Goal: Use online tool/utility: Utilize a website feature to perform a specific function

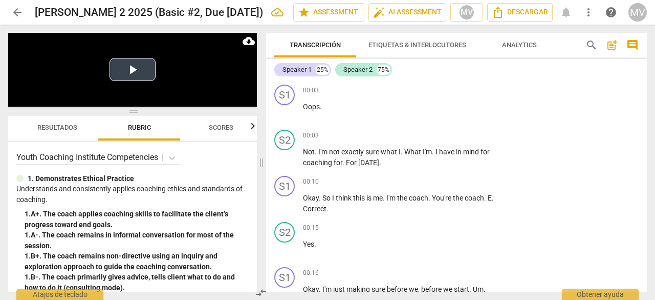
scroll to position [419, 0]
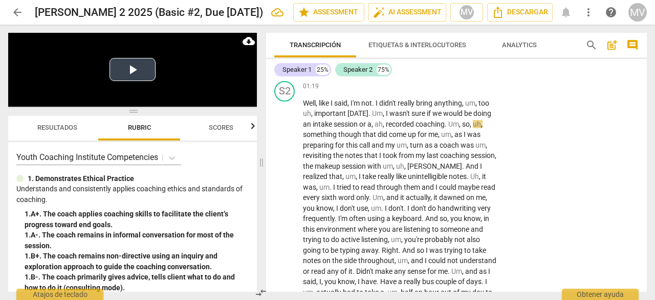
click at [133, 67] on button "Play Video" at bounding box center [133, 69] width 46 height 23
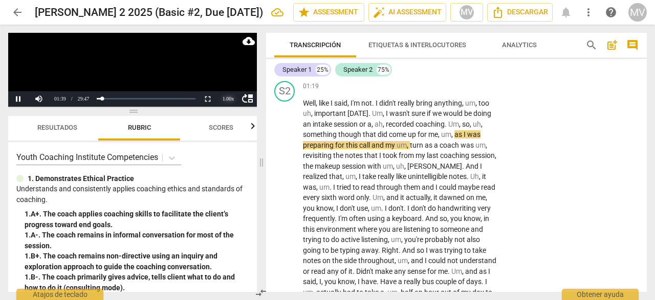
click at [229, 100] on div "1.00 x" at bounding box center [228, 98] width 20 height 15
click at [225, 72] on li "1.5x" at bounding box center [228, 74] width 20 height 11
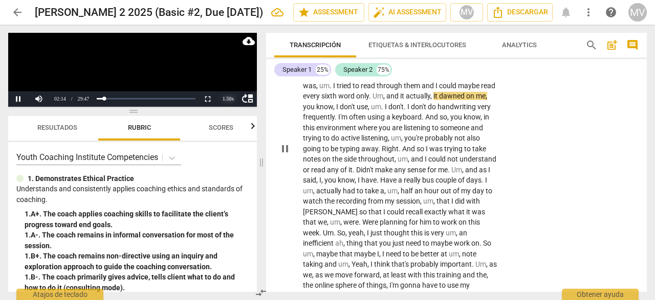
scroll to position [521, 0]
click at [18, 100] on button "Pause" at bounding box center [18, 98] width 20 height 15
click at [18, 99] on button "Play" at bounding box center [18, 98] width 20 height 15
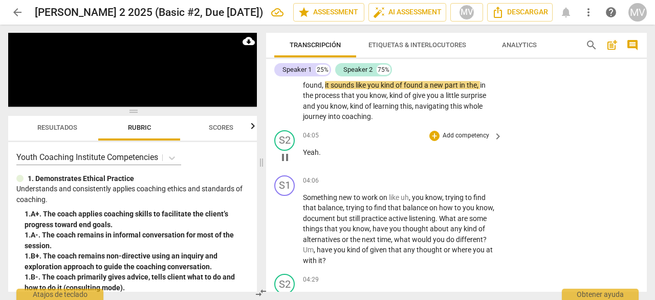
scroll to position [777, 0]
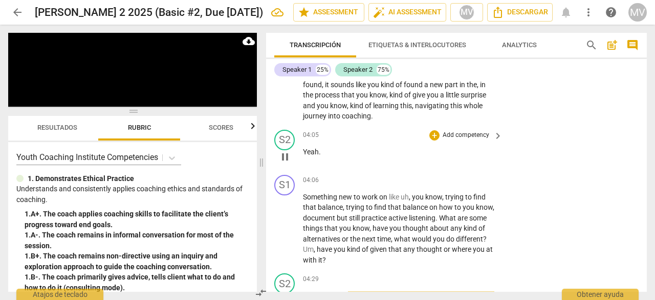
click at [305, 150] on span "Yeah" at bounding box center [311, 151] width 16 height 8
click at [290, 153] on span "pause" at bounding box center [285, 157] width 12 height 12
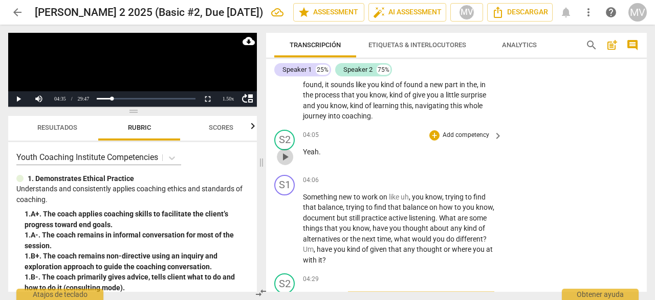
click at [284, 153] on span "play_arrow" at bounding box center [285, 157] width 12 height 12
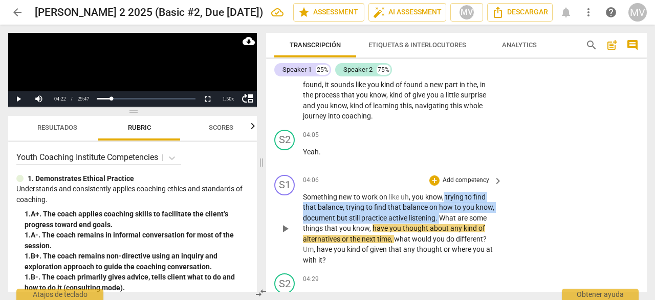
drag, startPoint x: 445, startPoint y: 196, endPoint x: 442, endPoint y: 222, distance: 26.2
click at [442, 222] on p "Something new to work on like uh , you know , trying to find that balance , try…" at bounding box center [400, 229] width 195 height 74
click at [431, 133] on div "+" at bounding box center [435, 135] width 10 height 10
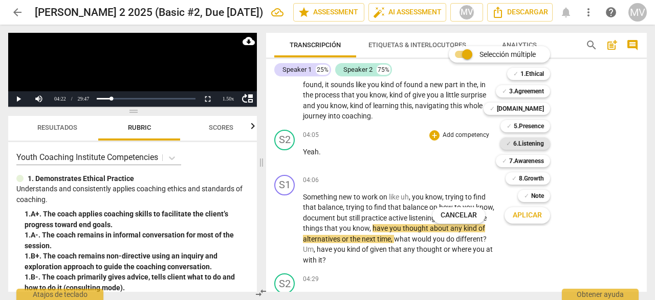
click at [539, 145] on b "6.Listening" at bounding box center [529, 143] width 31 height 12
click at [525, 219] on span "Aplicar" at bounding box center [527, 215] width 29 height 10
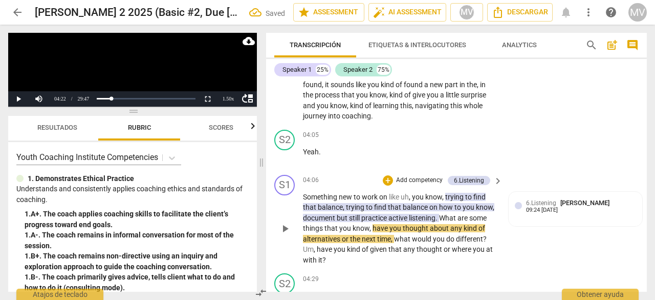
click at [594, 234] on div "S1 play_arrow pause 04:06 + Add competency 6.Listening keyboard_arrow_right Som…" at bounding box center [456, 220] width 381 height 99
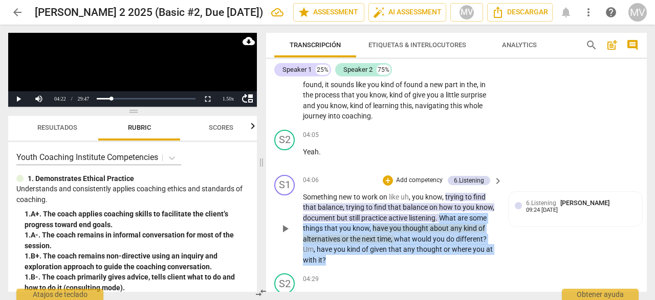
drag, startPoint x: 441, startPoint y: 215, endPoint x: 496, endPoint y: 255, distance: 67.4
click at [496, 255] on div "Something new to work on like uh , you know , trying to find that balance , try…" at bounding box center [403, 229] width 201 height 74
click at [386, 180] on div "+" at bounding box center [388, 180] width 10 height 10
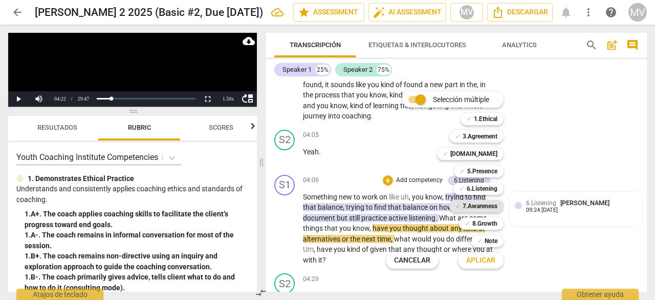
click at [476, 208] on b "7.Awareness" at bounding box center [480, 206] width 35 height 12
click at [484, 264] on span "Aplicar" at bounding box center [481, 260] width 29 height 10
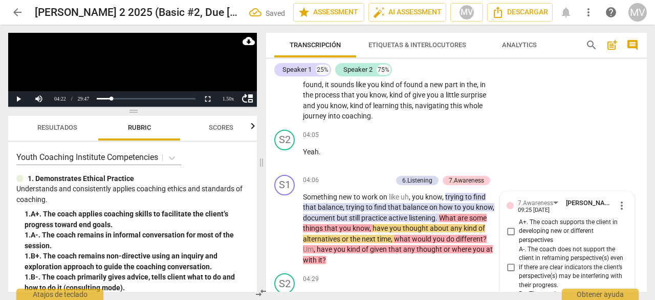
scroll to position [1140, 0]
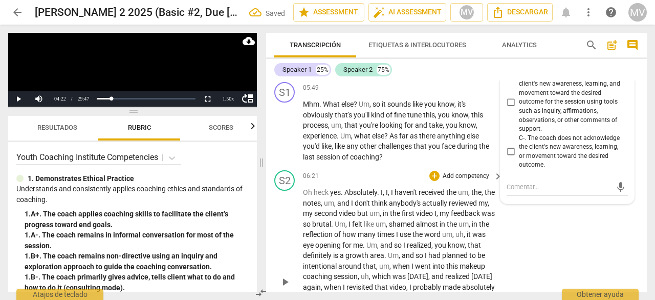
click at [529, 252] on div "S2 play_arrow pause 06:21 + Add competency keyboard_arrow_right Oh heck yes . A…" at bounding box center [456, 273] width 381 height 214
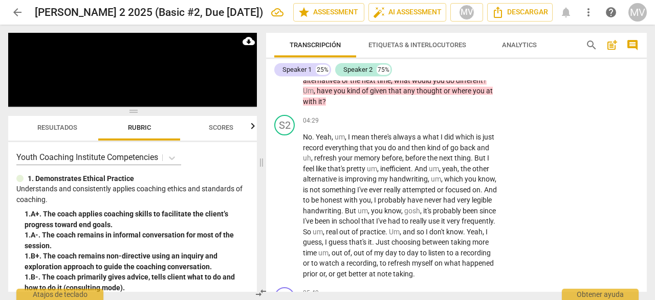
scroll to position [1170, 0]
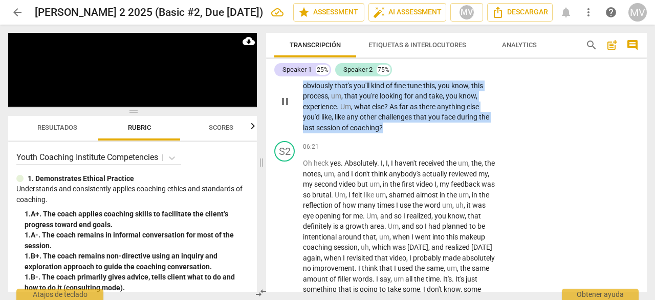
drag, startPoint x: 374, startPoint y: 86, endPoint x: 400, endPoint y: 138, distance: 58.2
click at [400, 133] on p "Mhm . What else ? Um , so it sounds like you know , it's obviously that's you'l…" at bounding box center [400, 101] width 195 height 63
click at [392, 124] on div "+" at bounding box center [393, 124] width 10 height 10
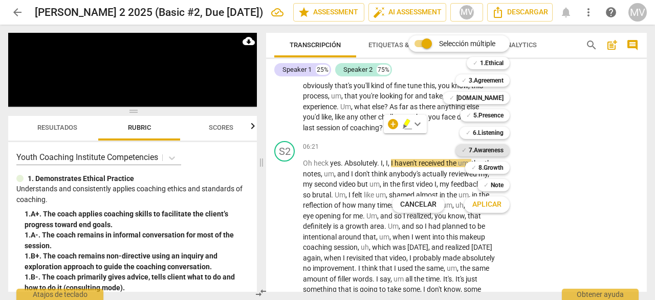
click at [493, 147] on b "7.Awareness" at bounding box center [486, 150] width 35 height 12
click at [490, 203] on span "Aplicar" at bounding box center [487, 204] width 29 height 10
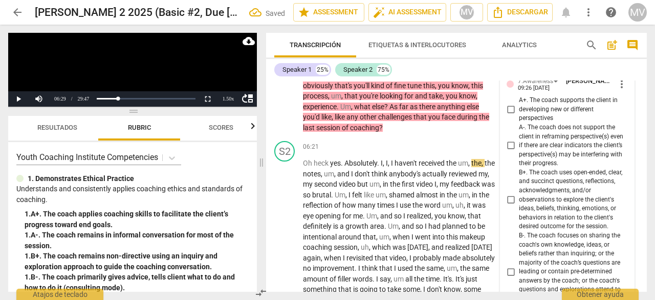
scroll to position [1422, 0]
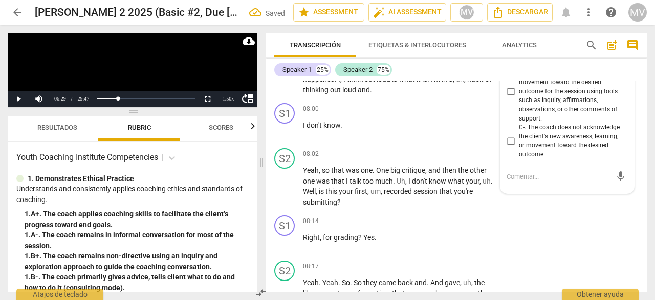
click at [553, 185] on div "mic" at bounding box center [567, 176] width 121 height 16
click at [537, 256] on div "S1 play_arrow pause 08:14 + Add competency keyboard_arrow_right Right , for gra…" at bounding box center [456, 233] width 381 height 45
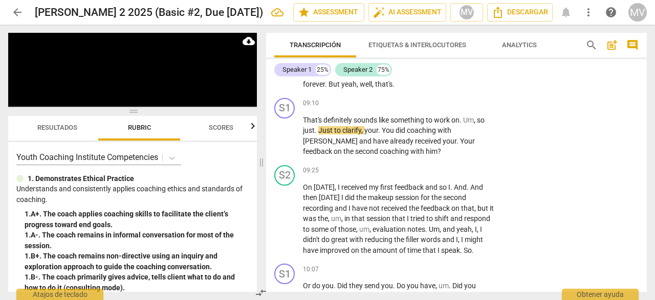
scroll to position [1729, 0]
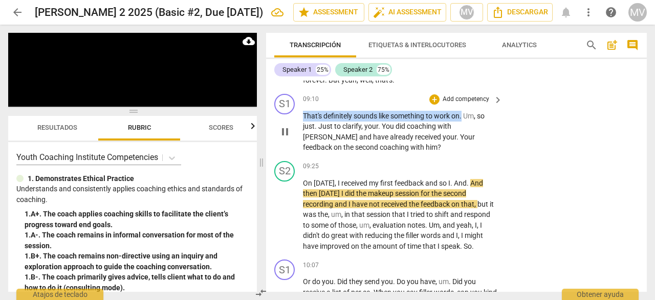
drag, startPoint x: 304, startPoint y: 123, endPoint x: 463, endPoint y: 126, distance: 159.3
click at [463, 126] on p "That's definitely sounds like something to work on . Um , so just . Just to cla…" at bounding box center [400, 132] width 195 height 42
click at [435, 104] on div "+" at bounding box center [435, 99] width 10 height 10
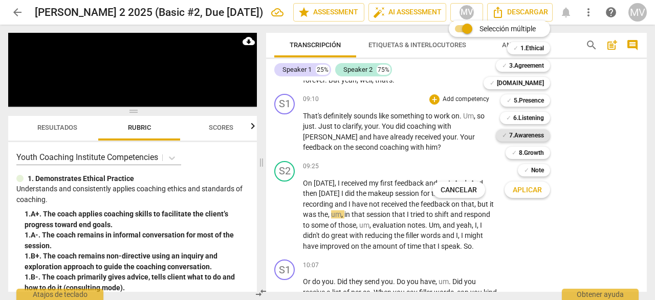
click at [521, 135] on b "7.Awareness" at bounding box center [527, 135] width 35 height 12
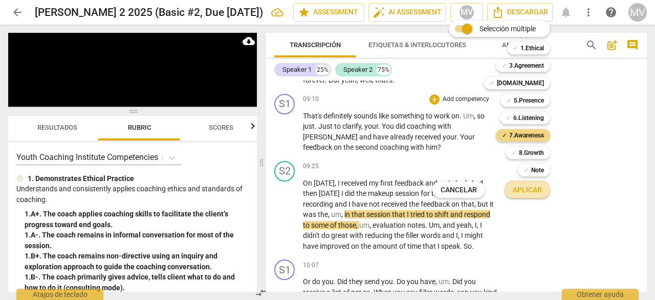
click at [527, 185] on span "Aplicar" at bounding box center [527, 190] width 29 height 10
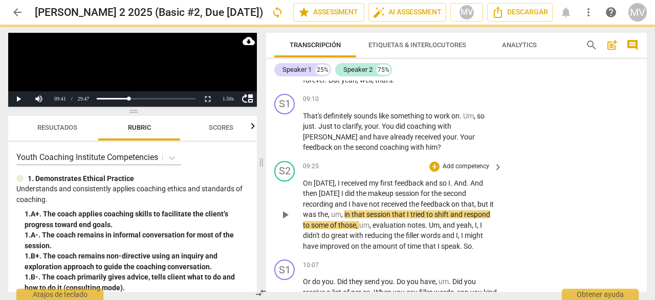
click at [561, 235] on div "S1 play_arrow pause 00:03 + Add competency keyboard_arrow_right Oops . S2 play_…" at bounding box center [456, 185] width 381 height 211
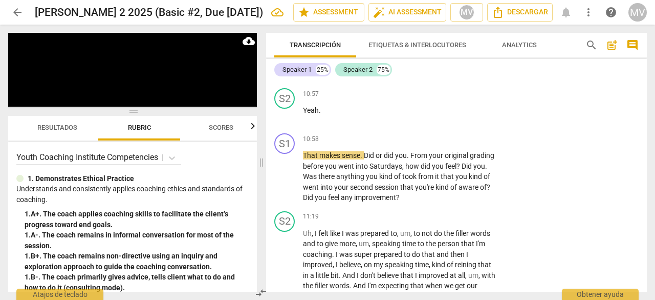
scroll to position [2175, 0]
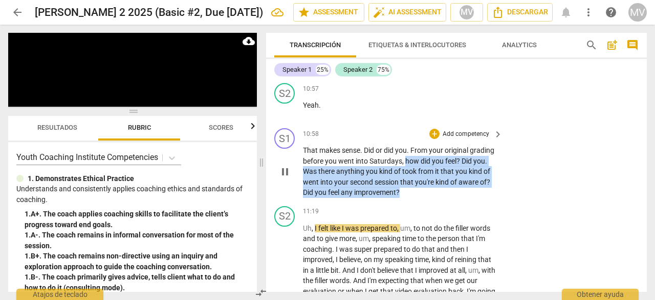
drag, startPoint x: 430, startPoint y: 169, endPoint x: 449, endPoint y: 200, distance: 35.8
click at [449, 198] on p "That makes sense . Did or did you . From your original grading before you went …" at bounding box center [400, 171] width 195 height 53
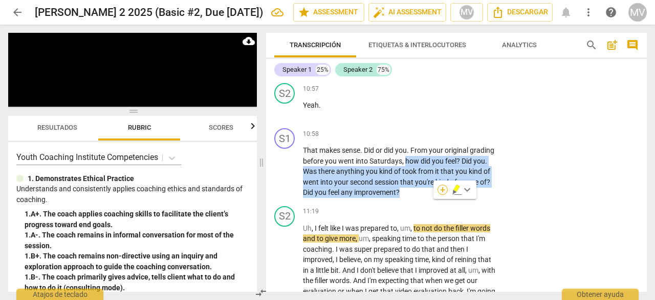
click at [440, 187] on div "+" at bounding box center [443, 189] width 10 height 10
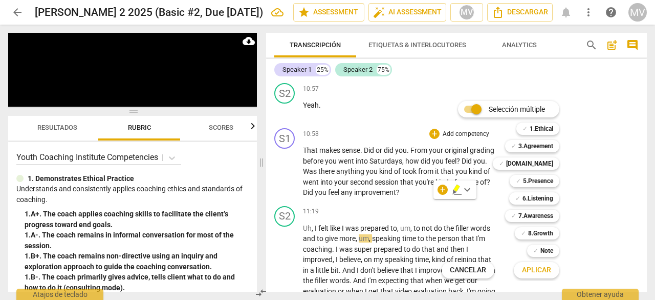
drag, startPoint x: 550, startPoint y: 217, endPoint x: 545, endPoint y: 294, distance: 78.0
click at [548, 216] on b "7.Awareness" at bounding box center [536, 215] width 35 height 12
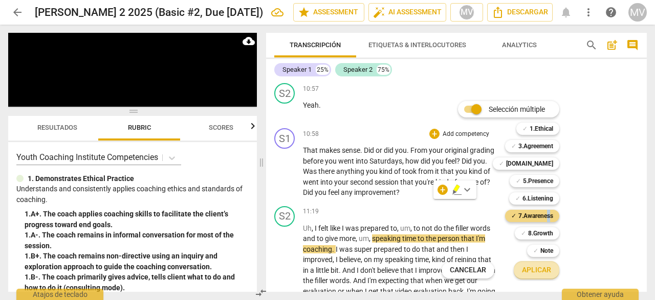
click at [536, 269] on span "Aplicar" at bounding box center [536, 270] width 29 height 10
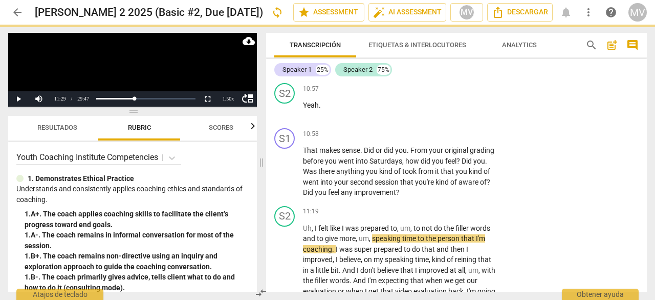
click at [583, 203] on div "S1 play_arrow pause 00:03 + Add competency keyboard_arrow_right Oops . S2 play_…" at bounding box center [456, 185] width 381 height 211
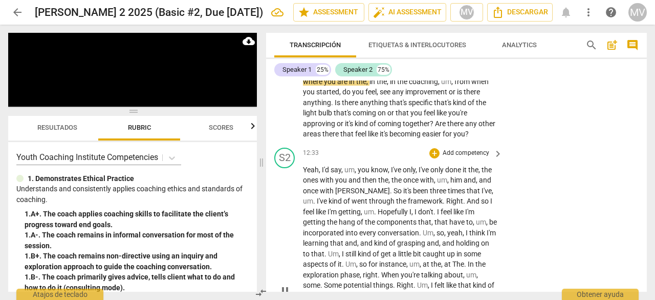
scroll to position [2401, 0]
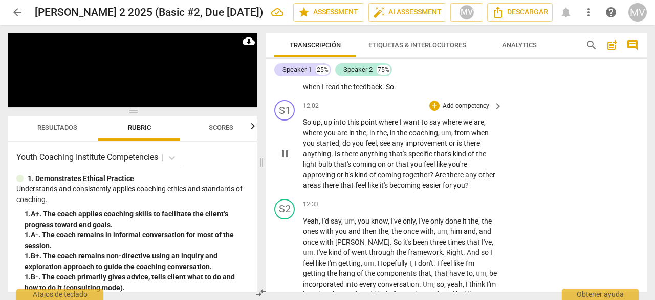
click at [303, 132] on div "play_arrow pause" at bounding box center [290, 153] width 26 height 67
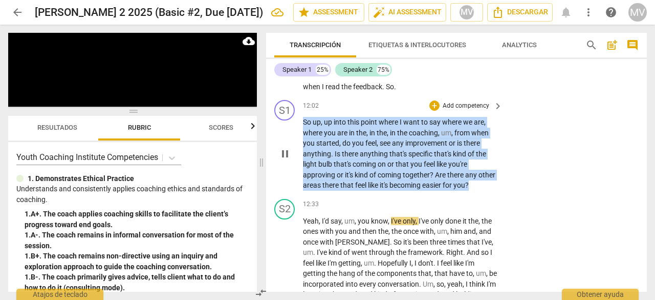
drag, startPoint x: 303, startPoint y: 132, endPoint x: 517, endPoint y: 201, distance: 224.9
click at [517, 195] on div "S1 play_arrow pause 12:02 + Add competency keyboard_arrow_right So up , up into…" at bounding box center [456, 145] width 381 height 99
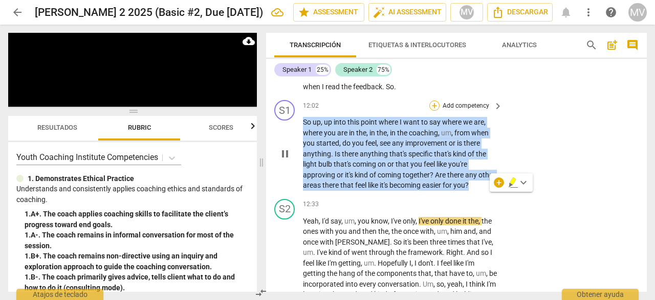
click at [432, 111] on div "+" at bounding box center [435, 105] width 10 height 10
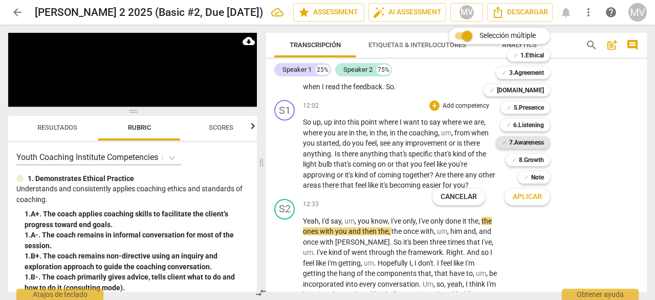
click at [537, 142] on b "7.Awareness" at bounding box center [527, 142] width 35 height 12
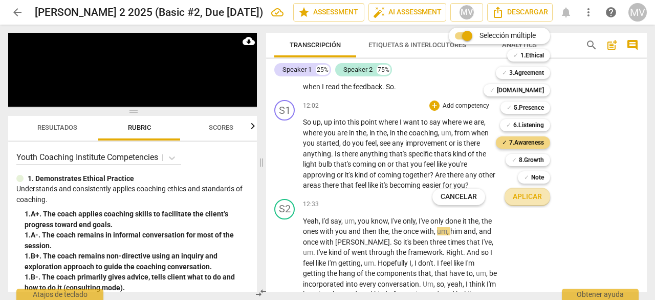
click at [530, 189] on button "Aplicar" at bounding box center [528, 196] width 46 height 18
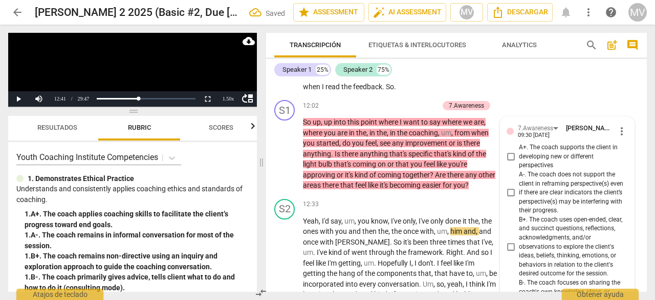
scroll to position [2700, 0]
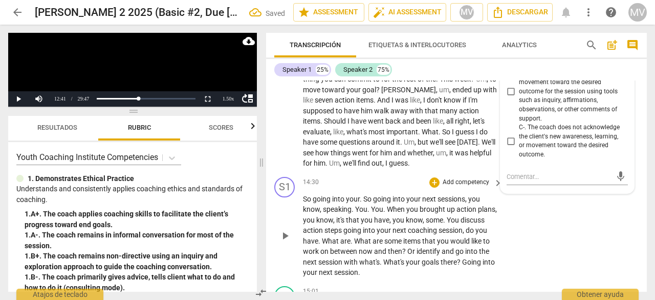
click at [556, 213] on div "S1 play_arrow pause 14:30 + Add competency keyboard_arrow_right So going into y…" at bounding box center [456, 227] width 381 height 109
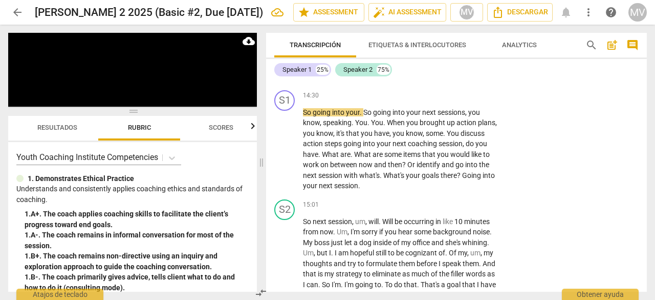
scroll to position [2802, 0]
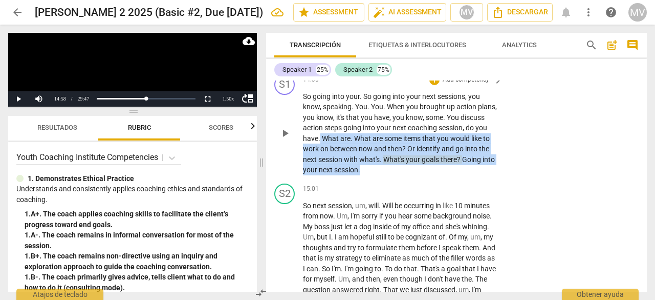
drag, startPoint x: 343, startPoint y: 148, endPoint x: 407, endPoint y: 178, distance: 70.6
click at [407, 175] on p "So going into your . So going into your next sessions , you know , speaking . Y…" at bounding box center [400, 133] width 195 height 84
click at [435, 85] on div "+" at bounding box center [435, 80] width 10 height 10
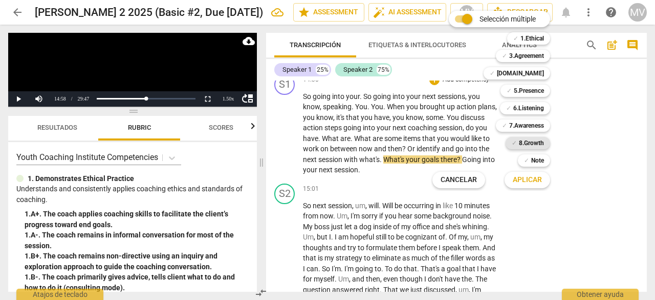
click at [535, 138] on b "8.Growth" at bounding box center [531, 143] width 25 height 12
drag, startPoint x: 530, startPoint y: 179, endPoint x: 582, endPoint y: 240, distance: 80.3
click at [529, 179] on span "Aplicar" at bounding box center [527, 180] width 29 height 10
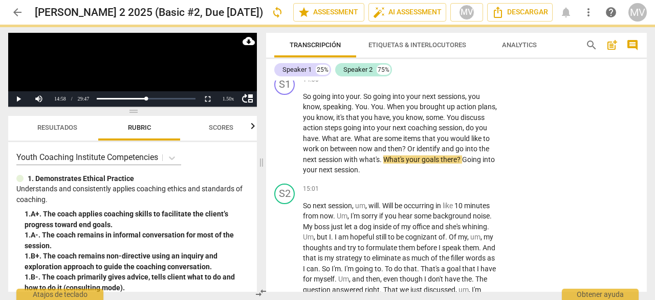
click at [582, 240] on div "S1 play_arrow pause 00:03 + Add competency keyboard_arrow_right Oops . S2 play_…" at bounding box center [456, 185] width 381 height 211
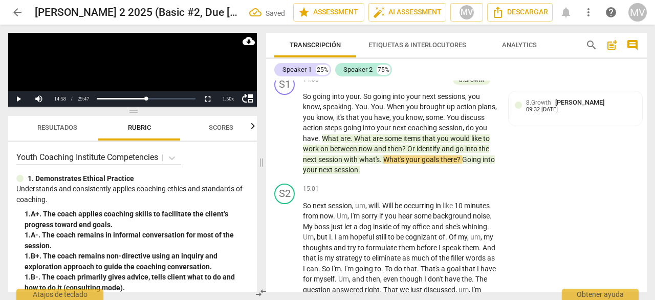
scroll to position [3192, 0]
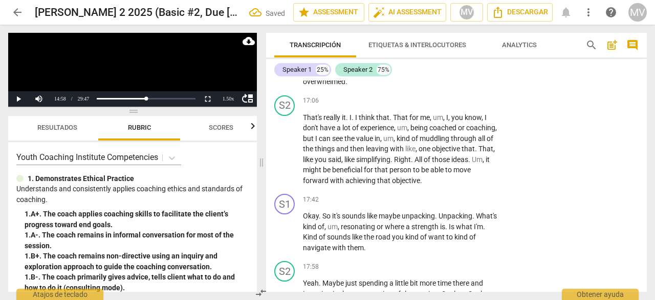
click at [582, 240] on div "S1 play_arrow pause 17:42 + Add competency keyboard_arrow_right Okay . So it's …" at bounding box center [456, 222] width 381 height 67
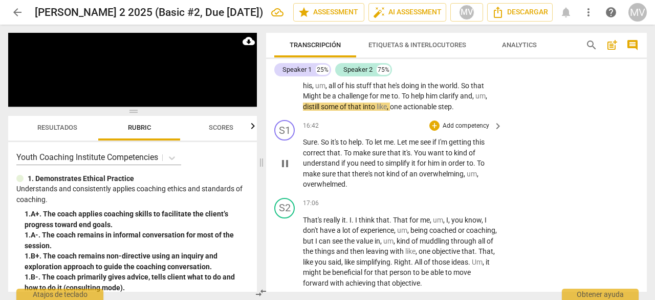
scroll to position [3141, 0]
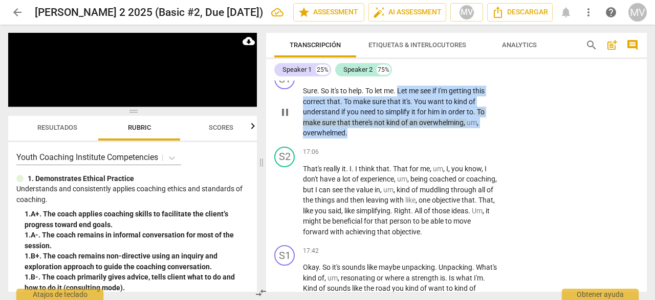
drag, startPoint x: 400, startPoint y: 111, endPoint x: 414, endPoint y: 155, distance: 46.8
click at [414, 138] on p "Sure . So it's to help . To let me . Let me see if I'm getting this correct tha…" at bounding box center [400, 112] width 195 height 53
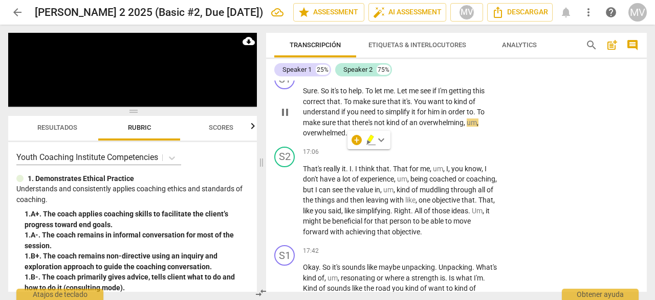
click at [433, 89] on div "S1 play_arrow pause 16:42 + Add competency keyboard_arrow_right Sure . So it's …" at bounding box center [456, 104] width 381 height 78
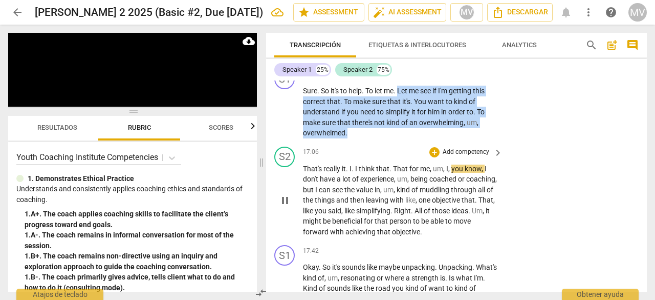
drag, startPoint x: 401, startPoint y: 110, endPoint x: 415, endPoint y: 163, distance: 54.9
click at [415, 163] on div "S1 play_arrow pause 00:03 + Add competency keyboard_arrow_right Oops . S2 play_…" at bounding box center [456, 185] width 381 height 211
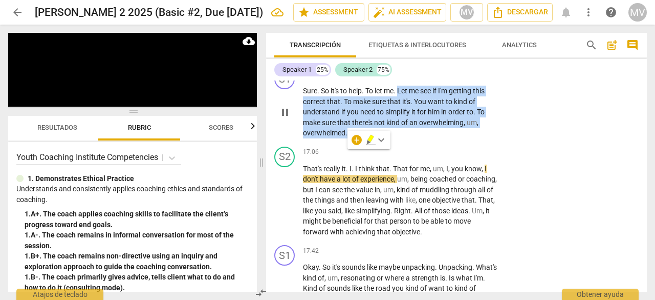
click at [431, 79] on div "+" at bounding box center [435, 74] width 10 height 10
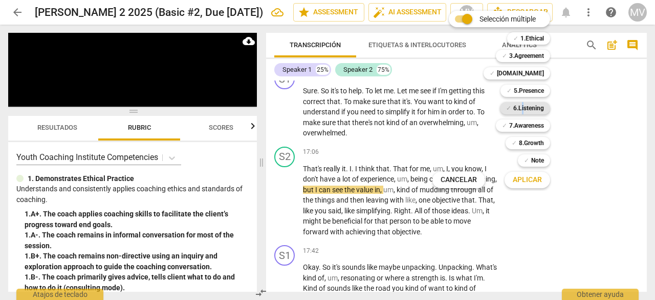
click at [523, 110] on b "6.Listening" at bounding box center [529, 108] width 31 height 12
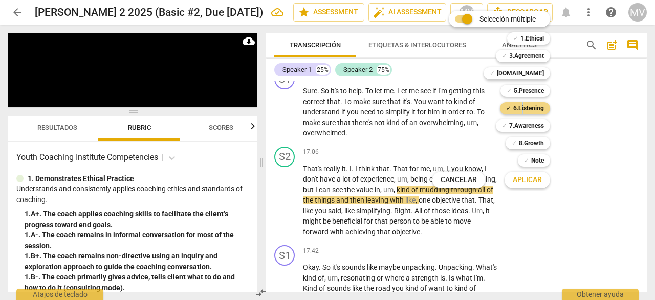
click at [525, 180] on span "Aplicar" at bounding box center [527, 180] width 29 height 10
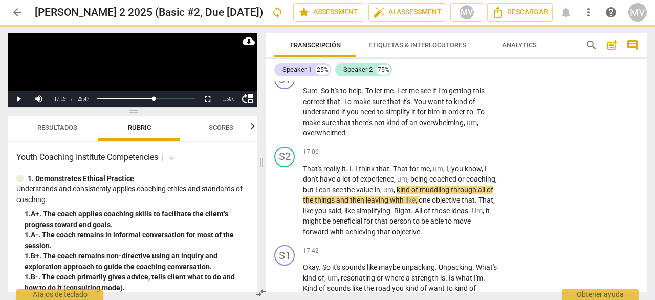
click at [563, 227] on div "S1 play_arrow pause 00:03 + Add competency keyboard_arrow_right Oops . S2 play_…" at bounding box center [456, 185] width 381 height 211
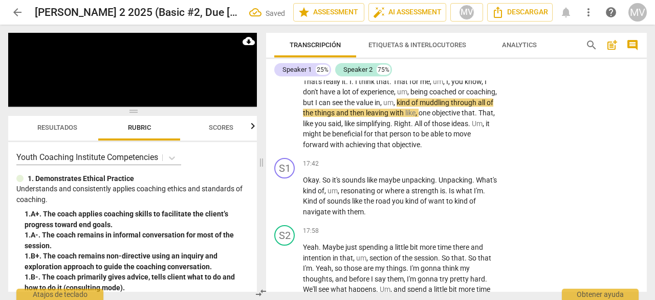
scroll to position [3199, 0]
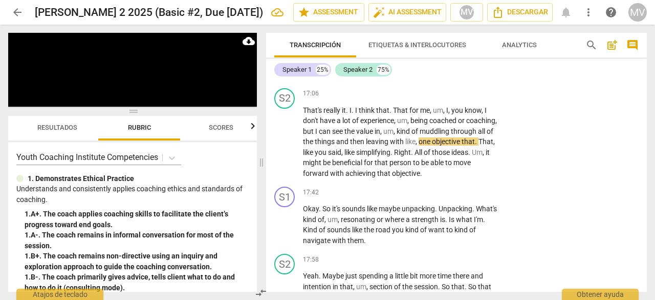
click at [44, 125] on span "Resultados" at bounding box center [57, 127] width 40 height 8
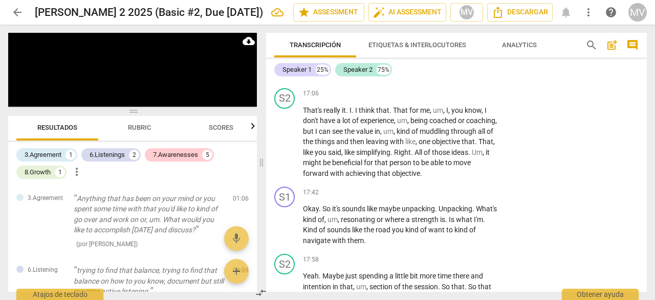
scroll to position [3411, 0]
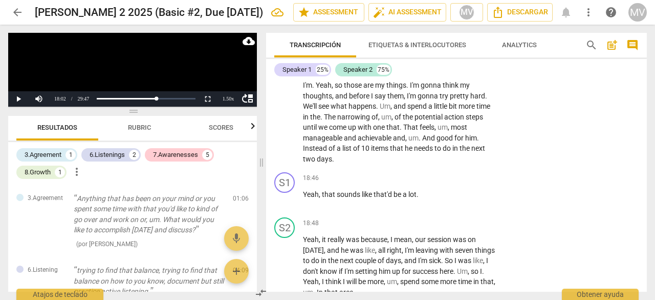
click at [16, 116] on button "Resultados" at bounding box center [57, 128] width 82 height 25
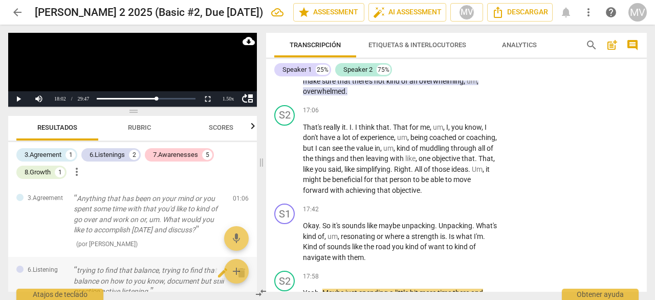
scroll to position [3206, 0]
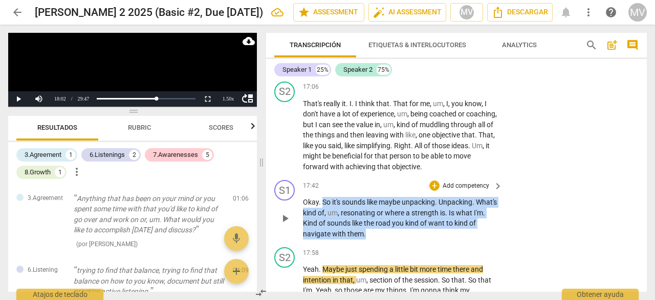
drag, startPoint x: 324, startPoint y: 222, endPoint x: 394, endPoint y: 255, distance: 77.9
click at [394, 239] on p "Okay . So it's sounds like maybe unpacking . Unpacking . What's kind of , um , …" at bounding box center [400, 218] width 195 height 42
click at [432, 190] on div "+" at bounding box center [435, 185] width 10 height 10
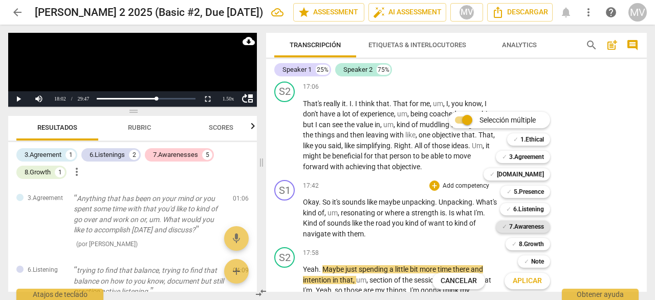
click at [539, 229] on b "7.Awareness" at bounding box center [527, 226] width 35 height 12
click at [515, 224] on b "7.Awareness" at bounding box center [527, 226] width 35 height 12
click at [526, 210] on b "6.Listening" at bounding box center [529, 209] width 31 height 12
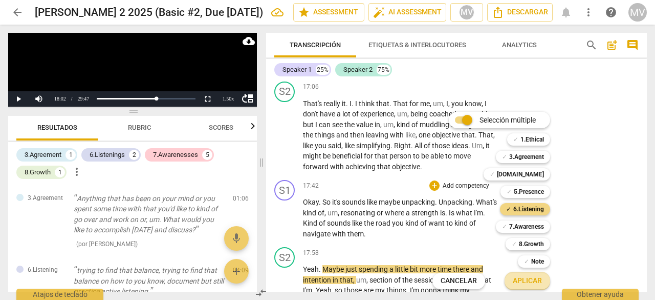
click at [532, 282] on span "Aplicar" at bounding box center [527, 280] width 29 height 10
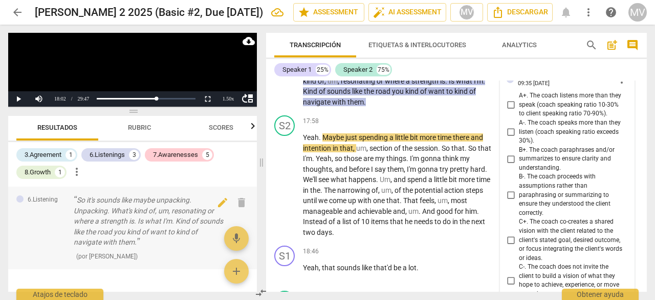
scroll to position [3530, 0]
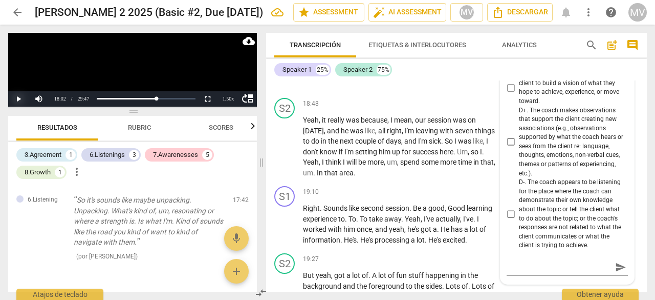
click at [18, 100] on button "Play" at bounding box center [18, 98] width 20 height 15
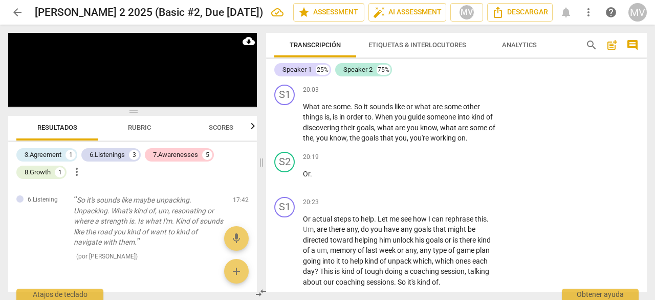
scroll to position [3811, 0]
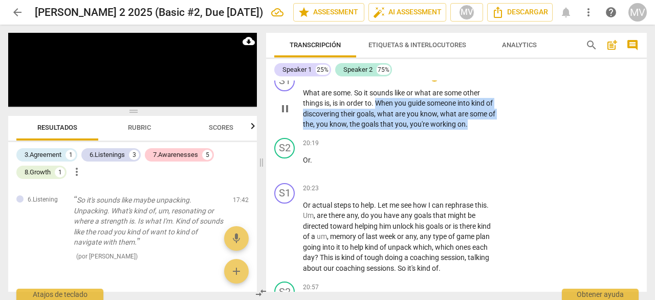
drag, startPoint x: 377, startPoint y: 122, endPoint x: 522, endPoint y: 153, distance: 148.6
click at [522, 134] on div "S1 play_arrow pause 20:03 + Add competency keyboard_arrow_right What are some .…" at bounding box center [456, 100] width 381 height 67
click at [434, 81] on div "+" at bounding box center [435, 76] width 10 height 10
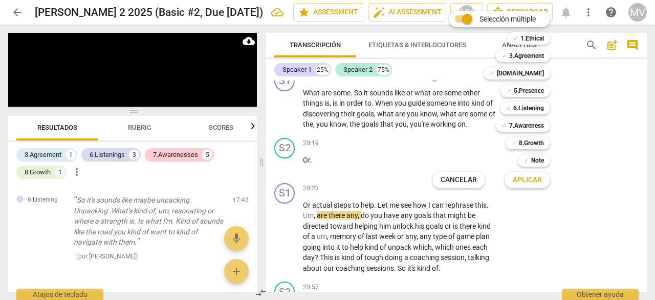
click at [567, 143] on div "Selección múltiple m ✓ 1.Ethical 1 ✓ 3.Agreement 2 ✓ [DOMAIN_NAME] 3 ✓ 5.Presen…" at bounding box center [499, 99] width 141 height 182
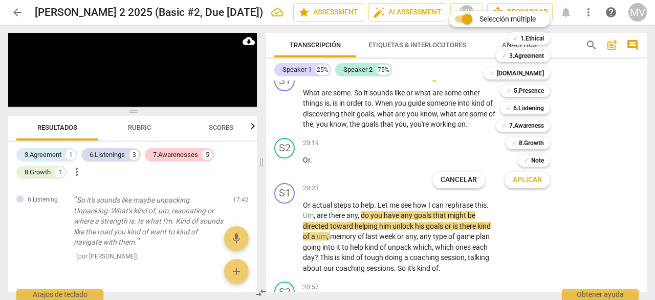
click at [645, 229] on div at bounding box center [327, 150] width 655 height 300
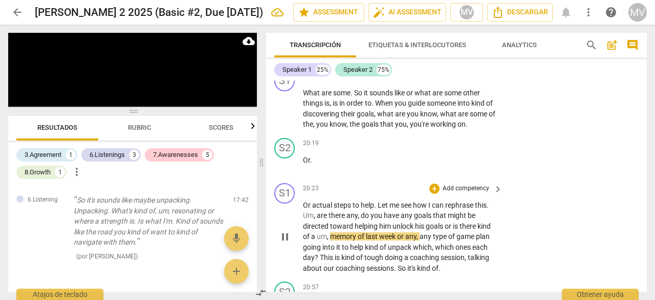
click at [588, 254] on div "S1 play_arrow pause 20:23 + Add competency keyboard_arrow_right Or actual steps…" at bounding box center [456, 228] width 381 height 99
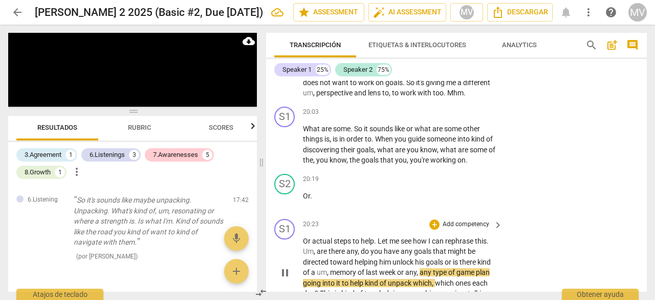
scroll to position [3760, 0]
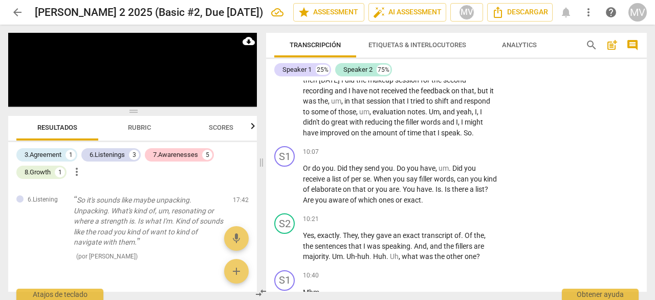
drag, startPoint x: 304, startPoint y: 164, endPoint x: 240, endPoint y: -45, distance: 218.0
click at [240, 0] on html "arrow_back [PERSON_NAME] 2 2025 (Basic #2, Due [DATE]) edit star Assessment aut…" at bounding box center [327, 4] width 655 height 9
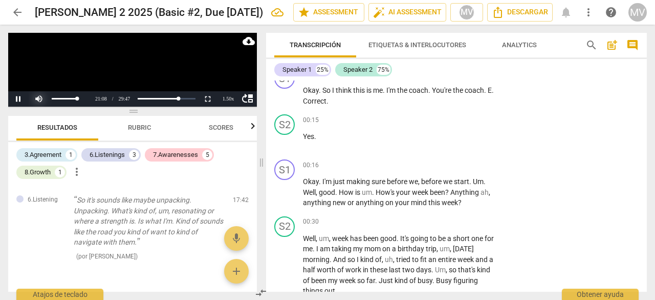
scroll to position [3637, 0]
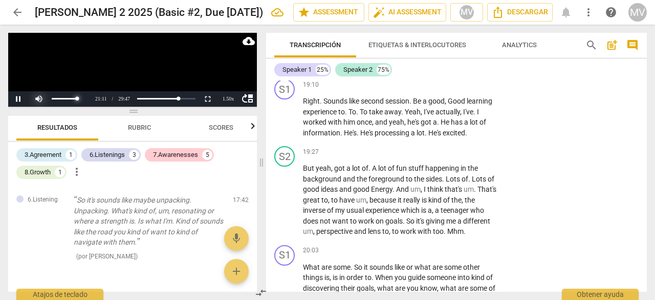
click at [30, 101] on div at bounding box center [59, 98] width 61 height 15
click at [41, 98] on div at bounding box center [59, 98] width 61 height 15
click at [14, 98] on button "Pause" at bounding box center [18, 98] width 20 height 15
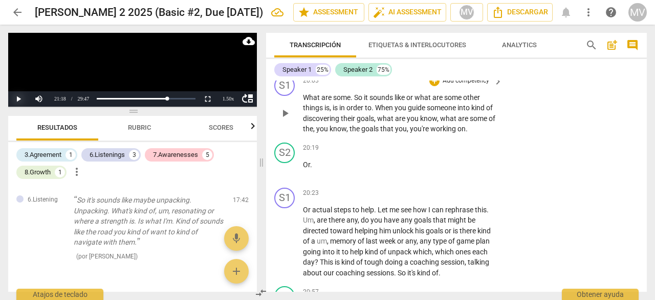
scroll to position [3791, 0]
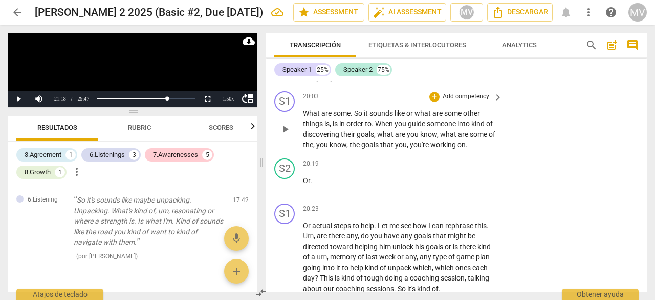
drag, startPoint x: 301, startPoint y: 133, endPoint x: 305, endPoint y: 135, distance: 5.3
click at [305, 137] on div "S1 play_arrow pause 20:03 + Add competency keyboard_arrow_right What are some .…" at bounding box center [456, 120] width 381 height 67
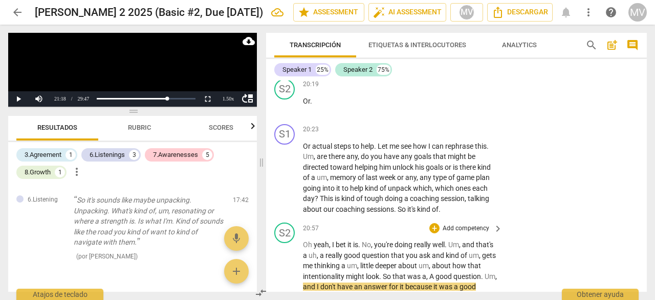
scroll to position [3941, 0]
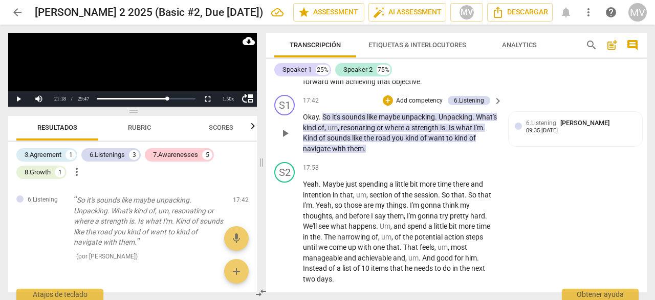
drag, startPoint x: 305, startPoint y: 131, endPoint x: 383, endPoint y: 174, distance: 89.1
click at [383, 174] on div "S1 play_arrow pause 00:03 + Add competency keyboard_arrow_right Oops . S2 play_…" at bounding box center [456, 185] width 381 height 211
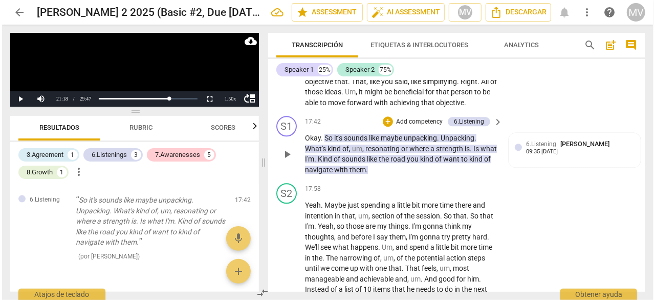
scroll to position [3302, 0]
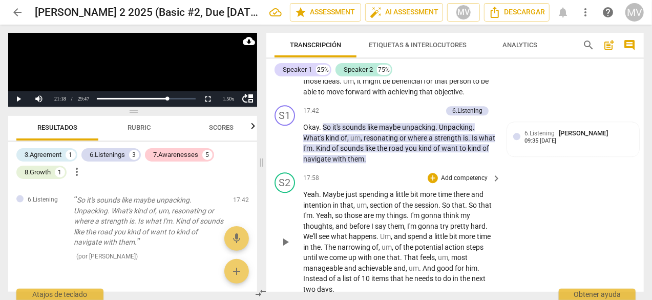
click at [535, 197] on div "S2 play_arrow pause 17:58 + Add competency keyboard_arrow_right Yeah . Maybe ju…" at bounding box center [454, 233] width 377 height 130
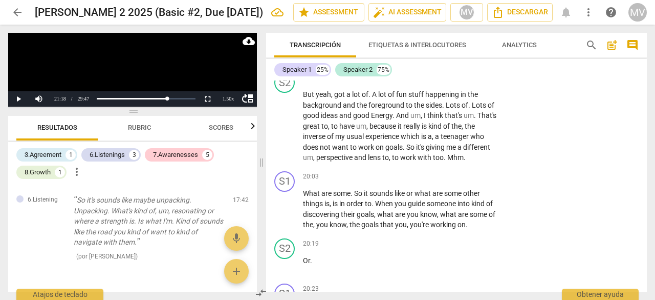
scroll to position [3752, 0]
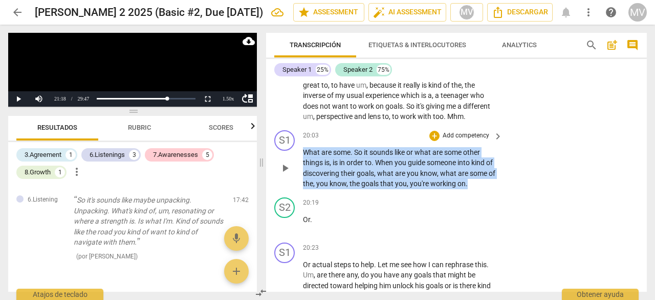
drag, startPoint x: 303, startPoint y: 175, endPoint x: 604, endPoint y: 208, distance: 303.0
click at [604, 193] on div "S1 play_arrow pause 20:03 + Add competency keyboard_arrow_right What are some .…" at bounding box center [456, 159] width 381 height 67
click at [433, 141] on div "+" at bounding box center [435, 136] width 10 height 10
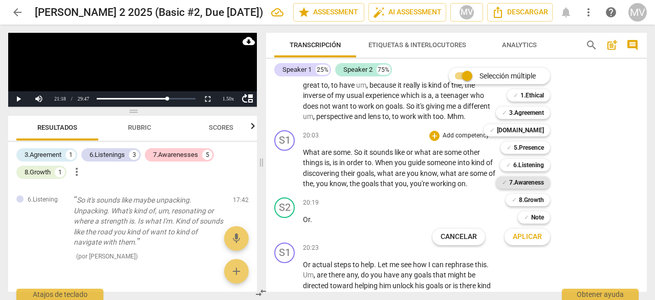
click at [528, 184] on b "7.Awareness" at bounding box center [527, 182] width 35 height 12
click at [529, 241] on span "Aplicar" at bounding box center [527, 236] width 29 height 10
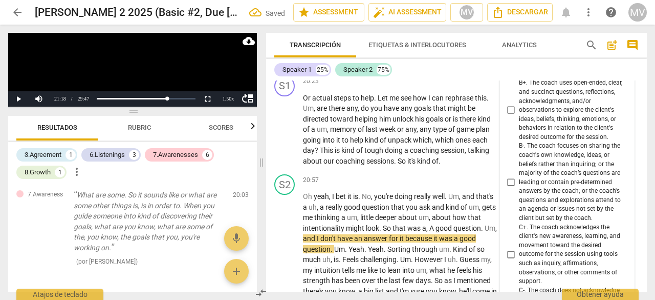
scroll to position [3887, 0]
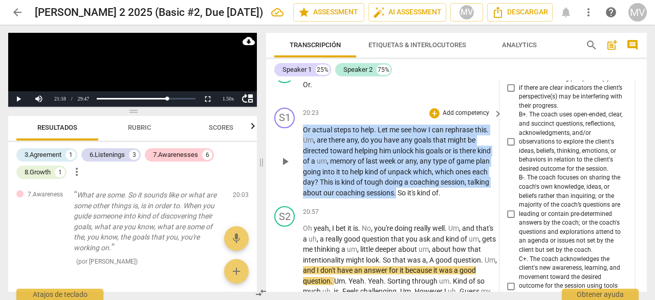
drag, startPoint x: 305, startPoint y: 149, endPoint x: 397, endPoint y: 214, distance: 112.5
click at [397, 198] on p "Or actual steps to help . Let me see how I can rephrase this . Um , are there a…" at bounding box center [400, 161] width 195 height 74
click at [431, 118] on div "+" at bounding box center [435, 113] width 10 height 10
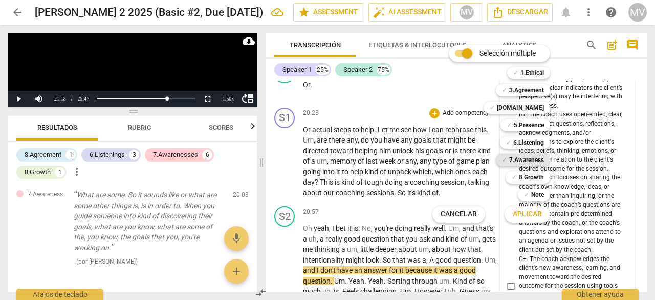
click at [514, 157] on b "7.Awareness" at bounding box center [527, 160] width 35 height 12
click at [531, 215] on span "Aplicar" at bounding box center [527, 214] width 29 height 10
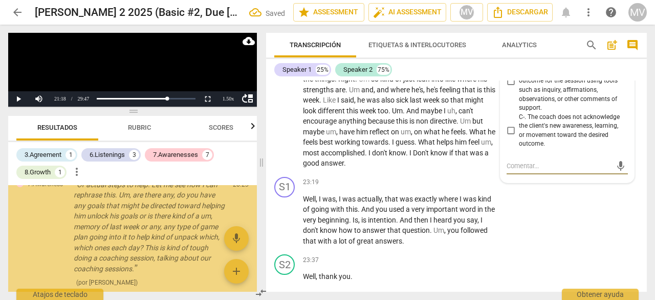
scroll to position [926, 0]
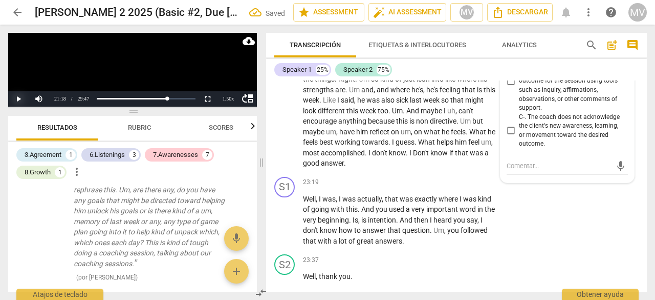
click at [15, 99] on button "Play" at bounding box center [18, 98] width 20 height 15
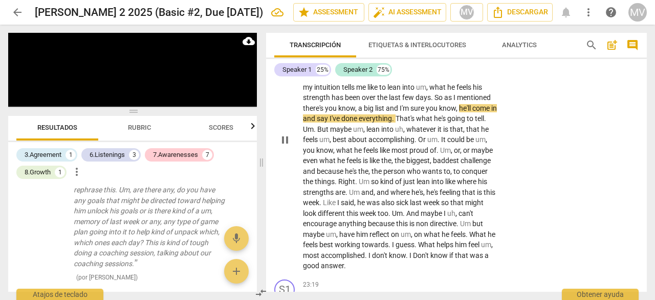
scroll to position [4152, 0]
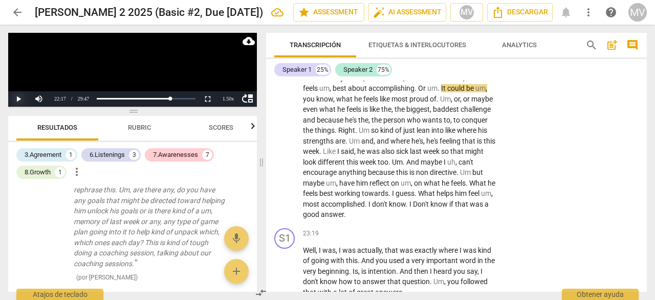
click at [16, 100] on button "Play" at bounding box center [18, 98] width 20 height 15
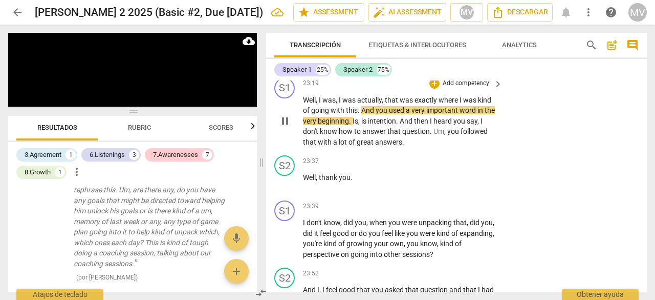
scroll to position [4306, 0]
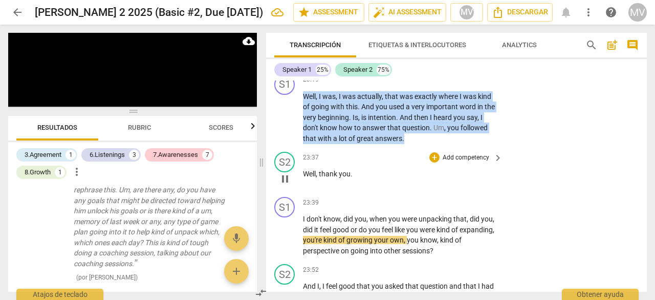
drag, startPoint x: 303, startPoint y: 116, endPoint x: 437, endPoint y: 172, distance: 144.6
click at [437, 172] on div "S1 play_arrow pause 00:03 + Add competency keyboard_arrow_right Oops . S2 play_…" at bounding box center [456, 185] width 381 height 211
click at [412, 146] on div "+" at bounding box center [413, 145] width 10 height 10
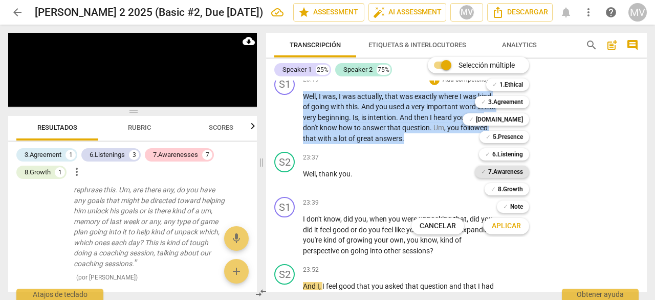
scroll to position [4528, 0]
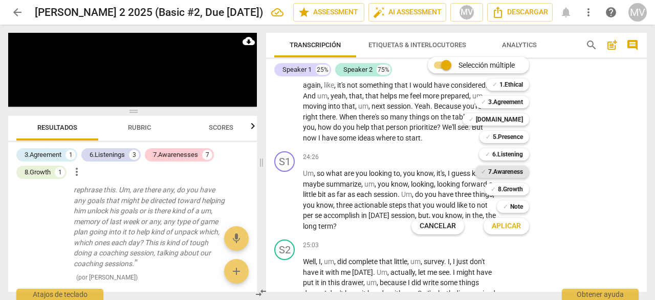
click at [515, 173] on b "7.Awareness" at bounding box center [506, 171] width 35 height 12
click at [510, 223] on span "Aplicar" at bounding box center [506, 226] width 29 height 10
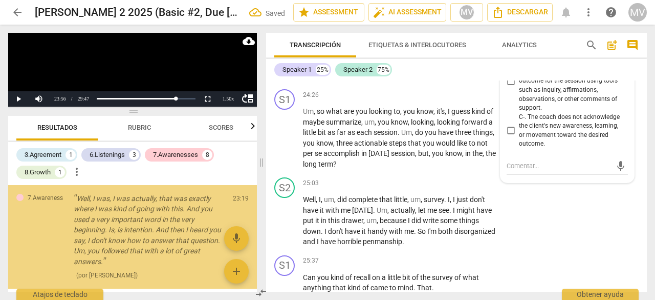
scroll to position [1040, 0]
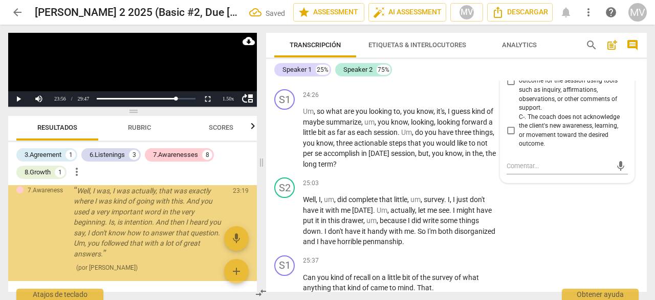
click at [568, 220] on div "S2 play_arrow pause 25:03 + Add competency keyboard_arrow_right Well , I , um ,…" at bounding box center [456, 212] width 381 height 78
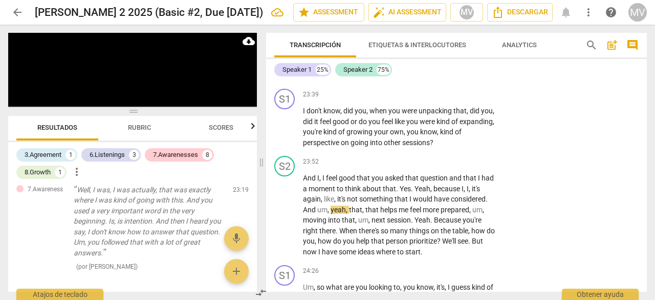
scroll to position [4436, 0]
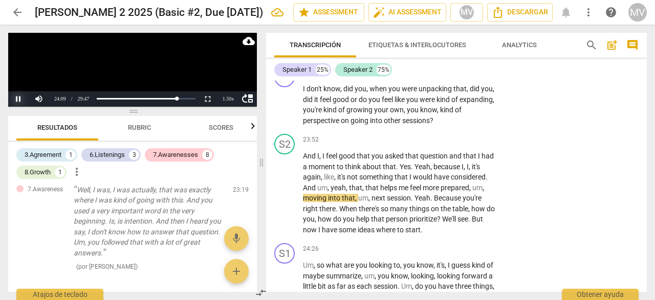
click at [18, 99] on button "Pause" at bounding box center [18, 98] width 20 height 15
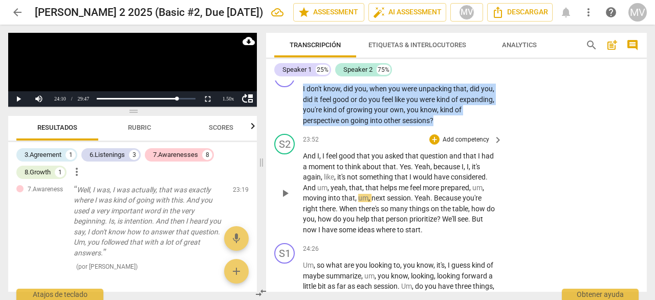
drag, startPoint x: 303, startPoint y: 107, endPoint x: 496, endPoint y: 154, distance: 198.7
click at [496, 154] on div "S1 play_arrow pause 00:03 + Add competency keyboard_arrow_right Oops . S2 play_…" at bounding box center [456, 185] width 381 height 211
click at [450, 126] on div "+" at bounding box center [453, 127] width 10 height 10
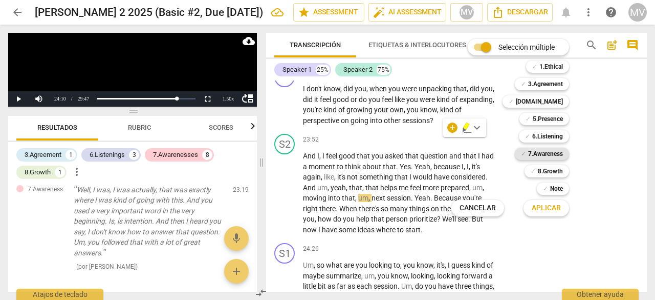
click at [546, 154] on b "7.Awareness" at bounding box center [545, 153] width 35 height 12
click at [541, 212] on span "Aplicar" at bounding box center [546, 208] width 29 height 10
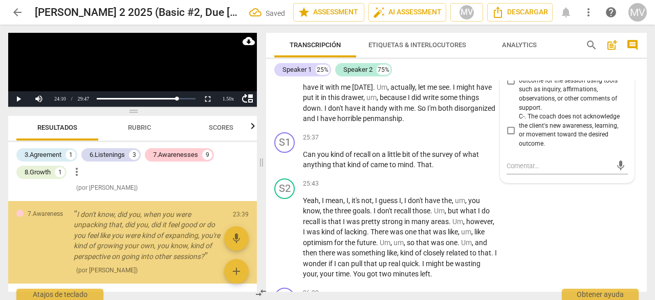
scroll to position [1133, 0]
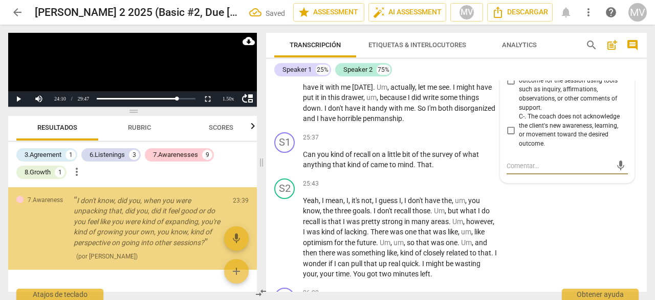
click at [586, 237] on div "S2 play_arrow pause 25:43 + Add competency keyboard_arrow_right Yeah , I mean ,…" at bounding box center [456, 228] width 381 height 109
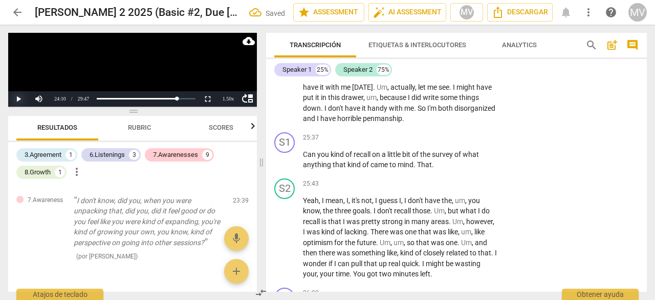
click at [17, 98] on button "Play" at bounding box center [18, 98] width 20 height 15
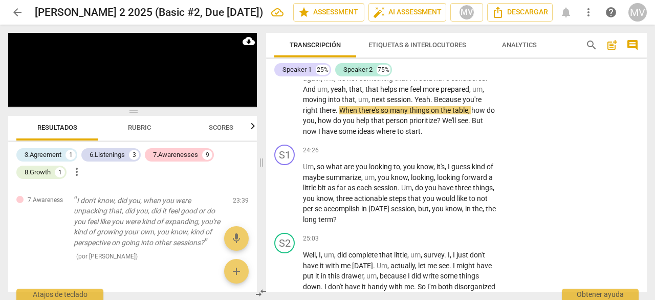
scroll to position [4559, 0]
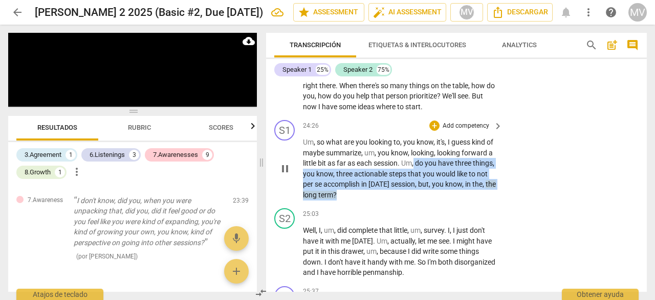
drag, startPoint x: 415, startPoint y: 184, endPoint x: 418, endPoint y: 218, distance: 33.4
click at [418, 200] on p "Um , so what are you looking to , you know , it's , I guess kind of maybe summa…" at bounding box center [400, 168] width 195 height 63
click at [435, 131] on div "+" at bounding box center [435, 125] width 10 height 10
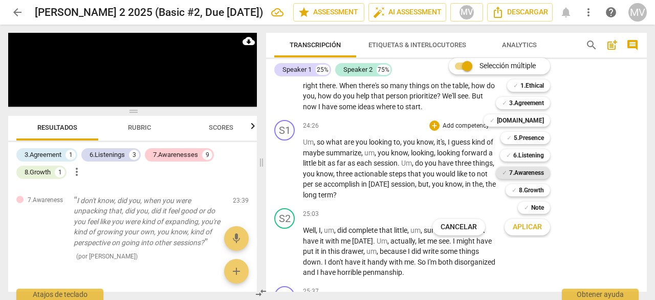
click at [522, 173] on b "7.Awareness" at bounding box center [527, 172] width 35 height 12
click at [545, 228] on button "Aplicar" at bounding box center [528, 227] width 46 height 18
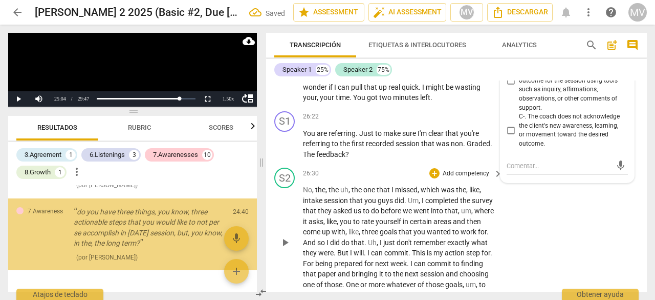
scroll to position [1210, 0]
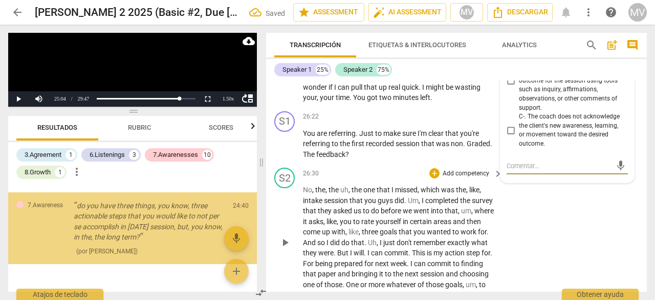
click at [610, 233] on div "S2 play_arrow pause 26:30 + Add competency keyboard_arrow_right No , the , the …" at bounding box center [456, 233] width 381 height 141
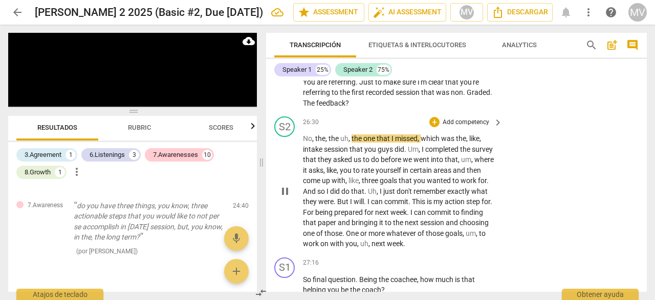
scroll to position [4991, 0]
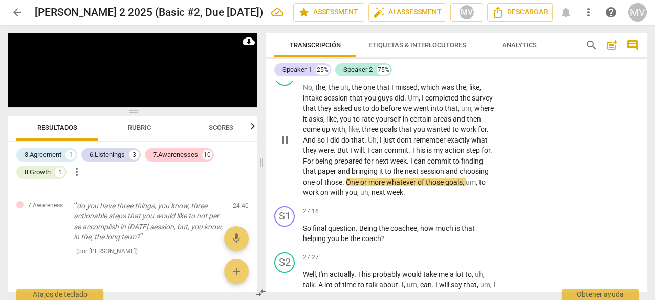
click at [284, 146] on span "pause" at bounding box center [285, 140] width 12 height 12
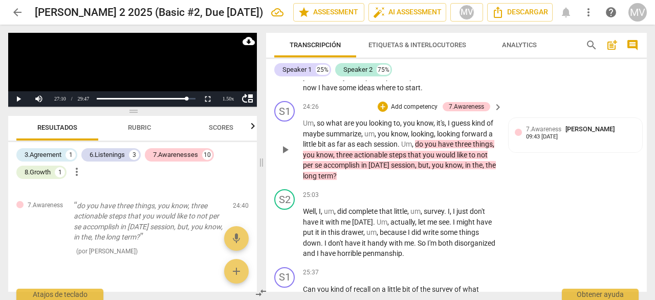
scroll to position [4582, 0]
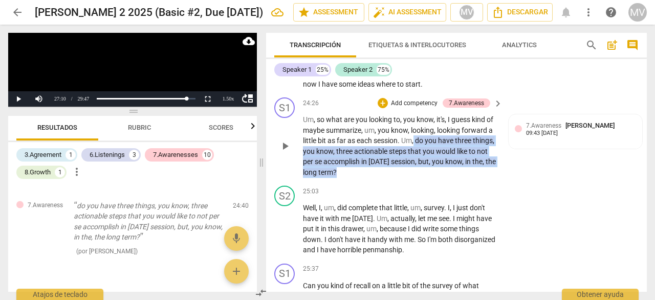
drag, startPoint x: 416, startPoint y: 162, endPoint x: 426, endPoint y: 189, distance: 28.4
click at [426, 177] on p "Um , so what are you looking to , you know , it's , I guess kind of maybe summa…" at bounding box center [400, 145] width 195 height 63
click at [372, 182] on div "+" at bounding box center [371, 179] width 10 height 10
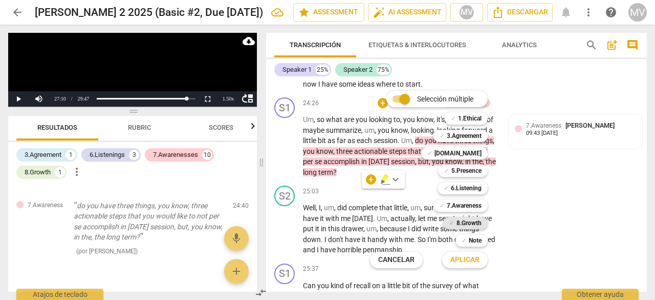
click at [460, 222] on b "8.Growth" at bounding box center [469, 223] width 25 height 12
click at [463, 262] on span "Aplicar" at bounding box center [465, 260] width 29 height 10
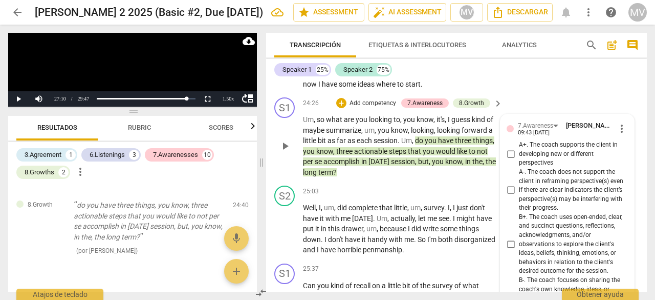
click at [618, 135] on span "more_vert" at bounding box center [622, 128] width 12 height 12
click at [625, 171] on li "Borrar" at bounding box center [630, 168] width 36 height 19
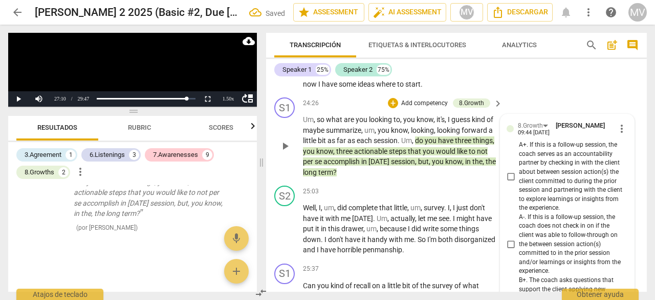
scroll to position [1210, 0]
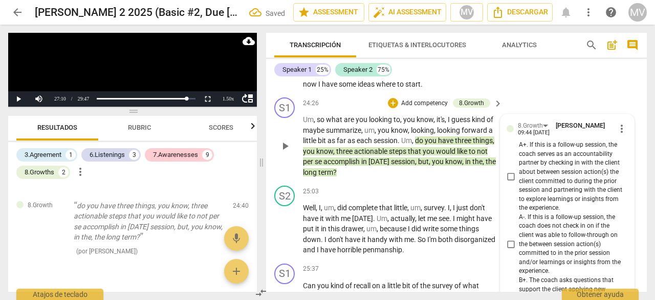
click at [536, 114] on div "S1 play_arrow pause 24:26 + Add competency 8.Growth keyboard_arrow_right Um , s…" at bounding box center [456, 137] width 381 height 88
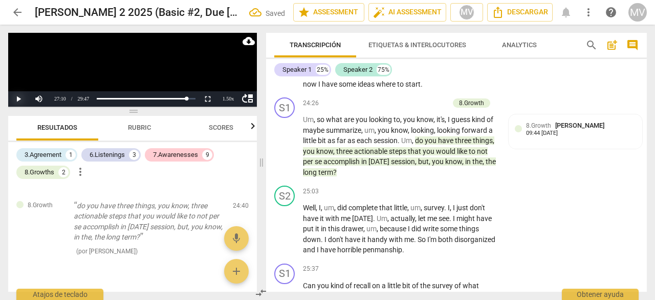
click at [20, 92] on button "Play" at bounding box center [18, 98] width 20 height 15
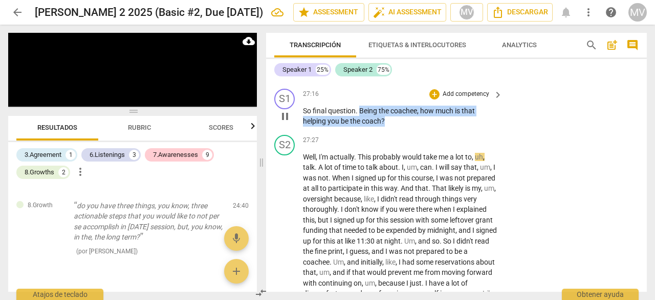
drag, startPoint x: 360, startPoint y: 127, endPoint x: 396, endPoint y: 140, distance: 38.5
click at [396, 126] on p "So final question . Being the coachee , how much is that helping you be the coa…" at bounding box center [400, 115] width 195 height 21
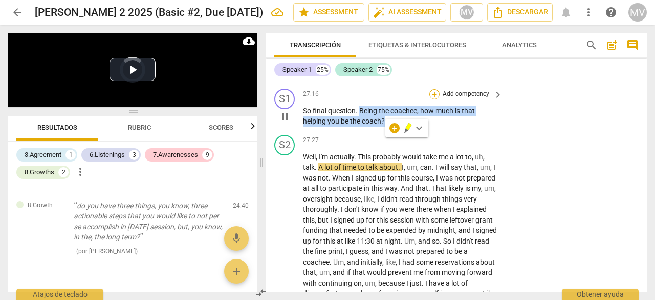
click at [432, 99] on div "+" at bounding box center [435, 94] width 10 height 10
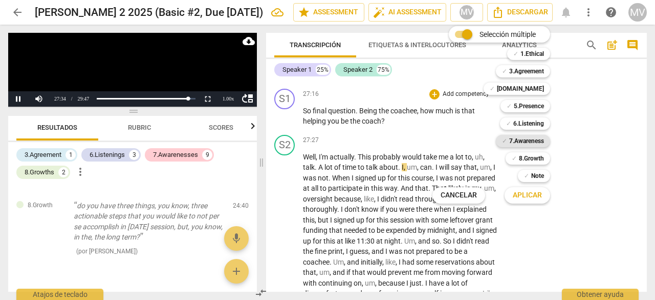
click at [537, 140] on b "7.Awareness" at bounding box center [527, 141] width 35 height 12
click at [528, 198] on span "Aplicar" at bounding box center [527, 195] width 29 height 10
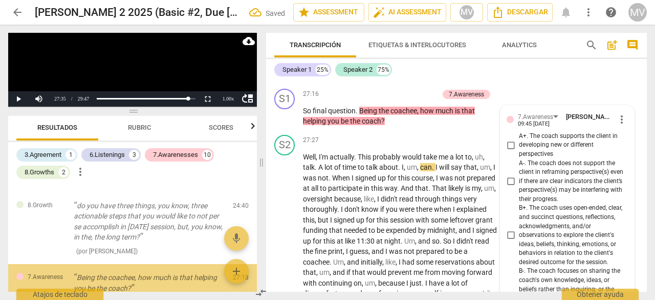
scroll to position [5407, 0]
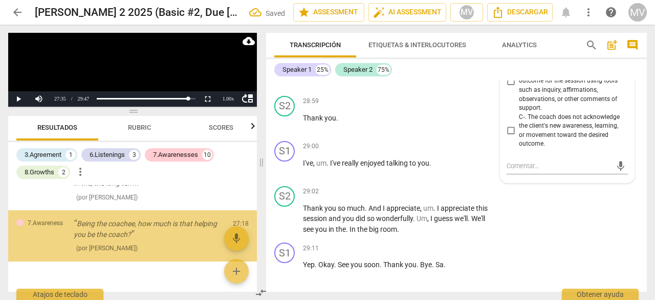
click at [568, 217] on div "S2 play_arrow pause 29:02 + Add competency keyboard_arrow_right Thank you so mu…" at bounding box center [456, 210] width 381 height 57
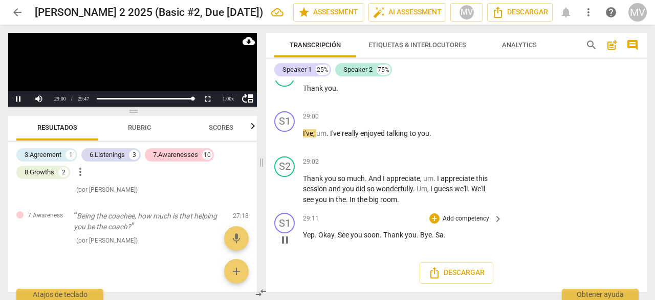
scroll to position [5467, 0]
click at [32, 154] on div "3.Agreement" at bounding box center [43, 155] width 37 height 10
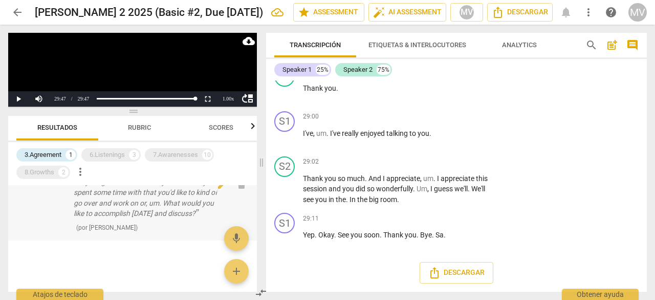
scroll to position [0, 0]
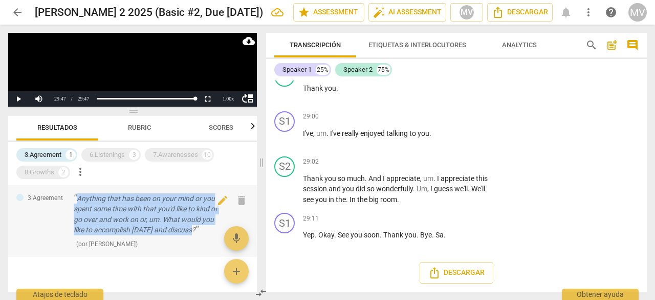
drag, startPoint x: 74, startPoint y: 196, endPoint x: 193, endPoint y: 229, distance: 123.7
click at [193, 229] on p "Anything that has been on your mind or you spent some time with that you'd like…" at bounding box center [149, 214] width 151 height 42
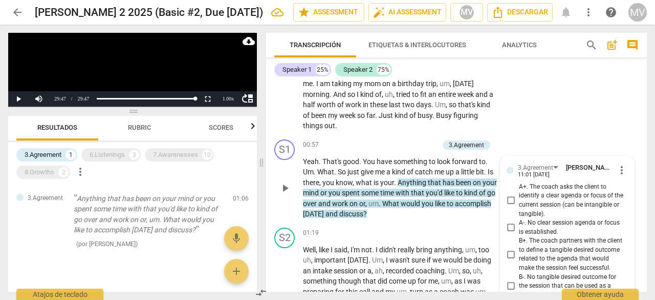
scroll to position [265, 0]
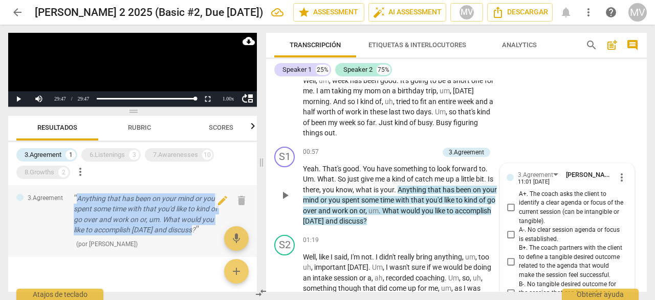
drag, startPoint x: 78, startPoint y: 198, endPoint x: 197, endPoint y: 232, distance: 124.3
click at [197, 232] on p "Anything that has been on your mind or you spent some time with that you'd like…" at bounding box center [149, 214] width 151 height 42
copy p "Anything that has been on your mind or you spent some time with that you'd like…"
click at [96, 155] on div "6.Listenings" at bounding box center [107, 155] width 35 height 10
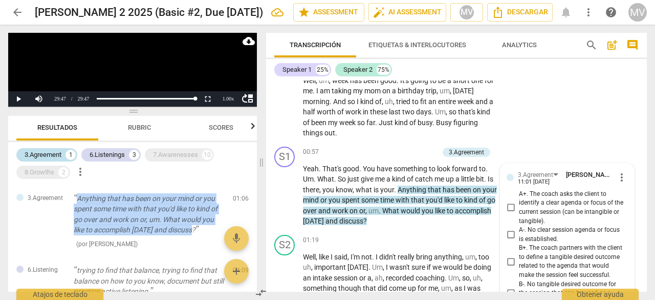
drag, startPoint x: 45, startPoint y: 148, endPoint x: 67, endPoint y: 149, distance: 22.0
click at [45, 149] on div "3.Agreement 1" at bounding box center [46, 154] width 61 height 13
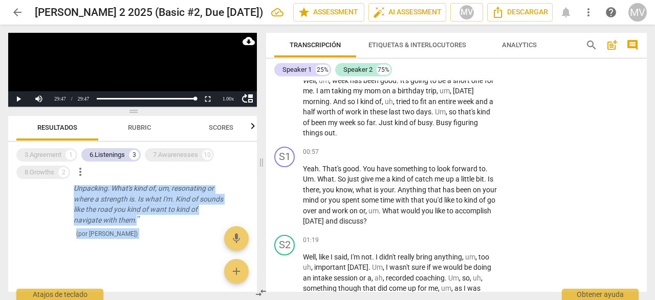
scroll to position [171, 0]
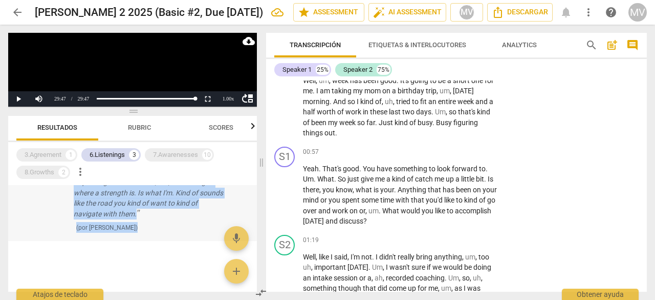
drag, startPoint x: 77, startPoint y: 198, endPoint x: 155, endPoint y: 230, distance: 84.5
click at [155, 230] on div "6.Listening trying to find that balance, trying to find that balance on how to …" at bounding box center [132, 238] width 249 height 107
copy div "trying to find that balance, trying to find that balance on how to you know, do…"
click at [159, 216] on p "So it's sounds like maybe unpacking. Unpacking. What's kind of, um, resonating …" at bounding box center [149, 192] width 151 height 53
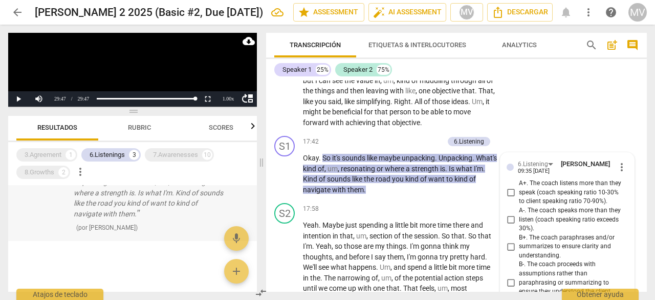
click at [118, 200] on p "So it's sounds like maybe unpacking. Unpacking. What's kind of, um, resonating …" at bounding box center [149, 192] width 151 height 53
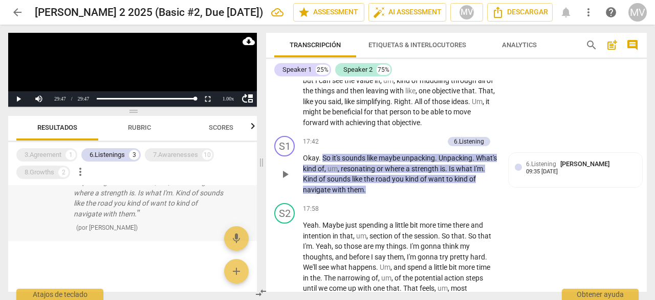
scroll to position [119, 0]
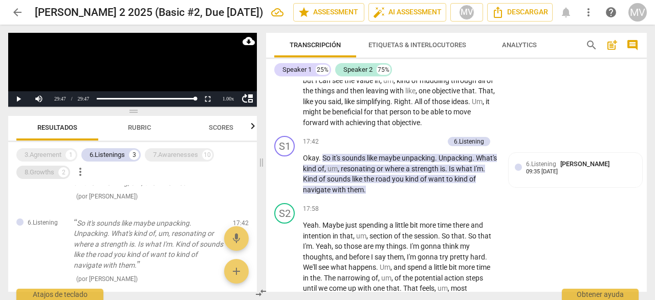
click at [48, 168] on div "8.Growths" at bounding box center [40, 172] width 30 height 10
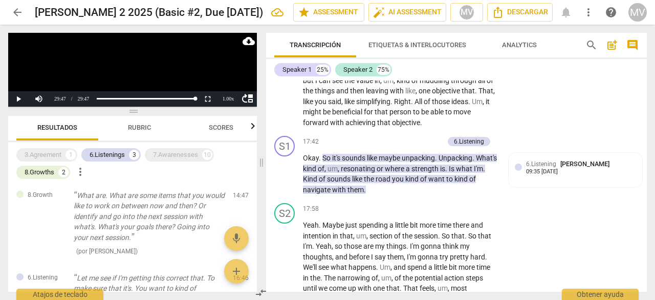
scroll to position [0, 0]
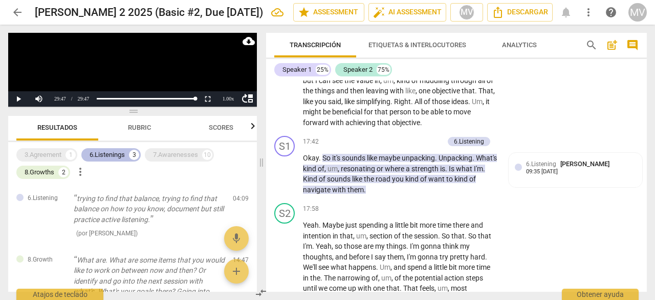
click at [121, 154] on div "6.Listenings" at bounding box center [107, 155] width 35 height 10
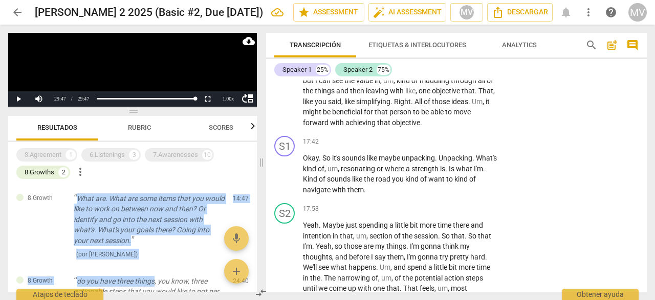
scroll to position [98, 0]
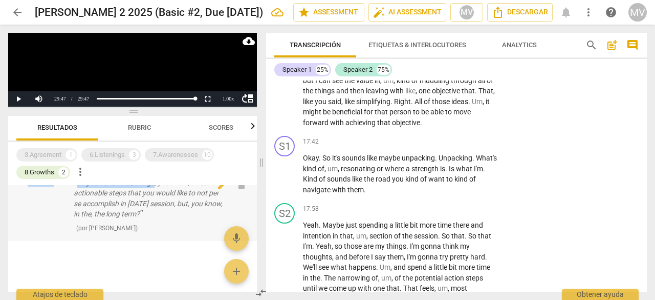
drag, startPoint x: 77, startPoint y: 197, endPoint x: 165, endPoint y: 215, distance: 89.3
click at [165, 215] on div "8.Growth What are. What are some items that you would like to work on between n…" at bounding box center [132, 238] width 249 height 107
copy div "What are. What are some items that you would like to work on between now and th…"
click at [154, 207] on p "do you have three things, you know, three actionable steps that you would like …" at bounding box center [149, 198] width 151 height 42
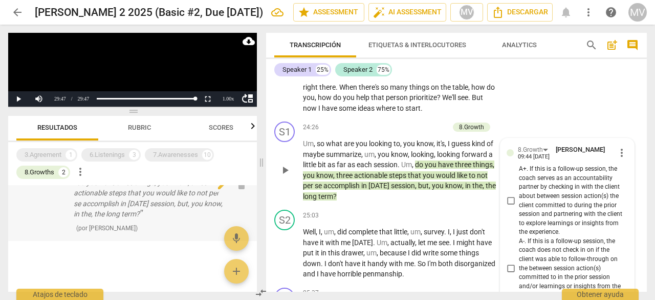
scroll to position [4553, 0]
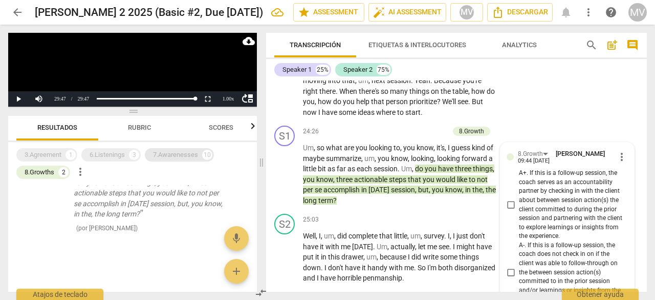
click at [189, 154] on div "7.Awarenesses" at bounding box center [175, 155] width 45 height 10
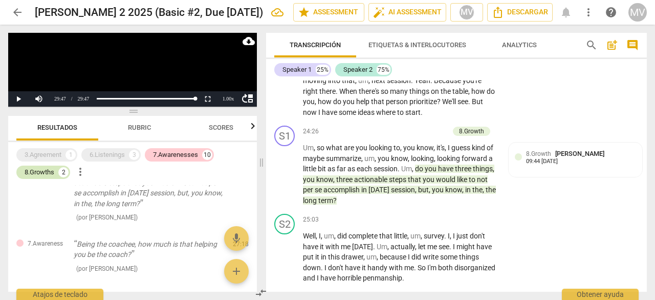
click at [49, 169] on div "8.Growths" at bounding box center [40, 172] width 30 height 10
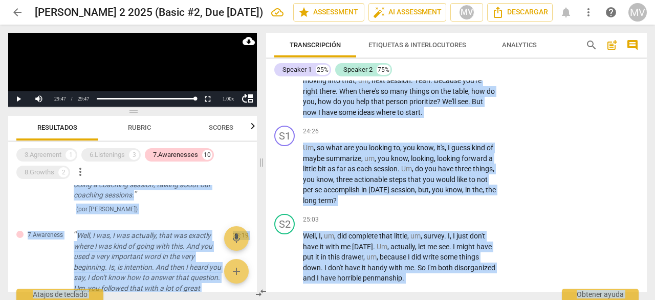
scroll to position [842, 0]
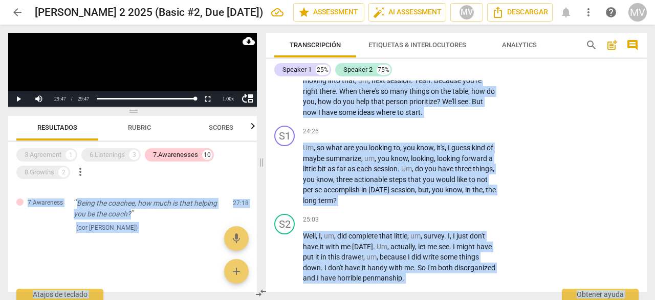
drag, startPoint x: 75, startPoint y: 195, endPoint x: 139, endPoint y: 315, distance: 136.5
click at [139, 9] on html "arrow_back [PERSON_NAME] 2 2025 (Basic #2, Due [DATE]) edit star Assessment aut…" at bounding box center [327, 4] width 655 height 9
copy body "What are some things that you know, have you thought about any kind of alternat…"
click at [138, 227] on span "( por [PERSON_NAME] )" at bounding box center [106, 227] width 61 height 7
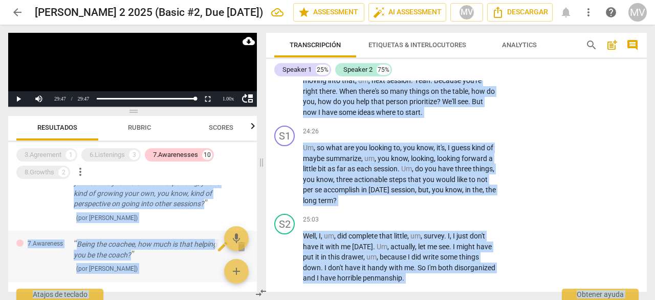
click at [151, 246] on div "7.Awareness Being the coachee, how much is that helping you be the coach? ( por…" at bounding box center [132, 255] width 249 height 51
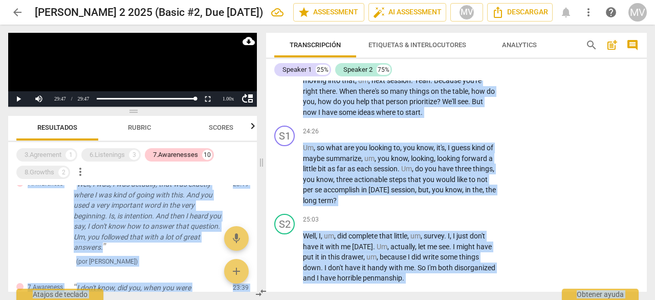
scroll to position [842, 0]
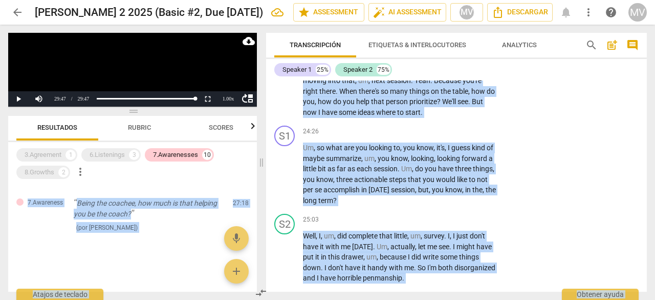
drag, startPoint x: 79, startPoint y: 194, endPoint x: 129, endPoint y: 311, distance: 127.1
click at [129, 9] on html "arrow_back [PERSON_NAME] 2 2025 (Basic #2, Due [DATE]) edit star Assessment aut…" at bounding box center [327, 4] width 655 height 9
copy body "What are some things that you know, have you thought about any kind of alternat…"
click at [176, 245] on div at bounding box center [132, 250] width 249 height 18
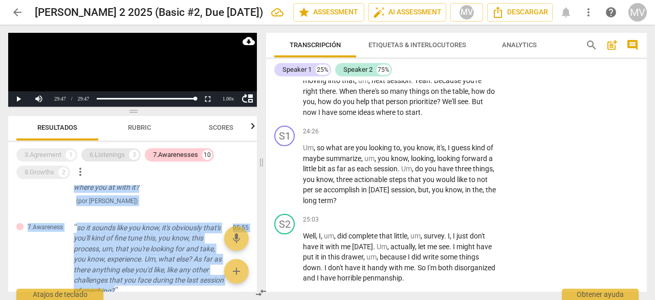
scroll to position [0, 0]
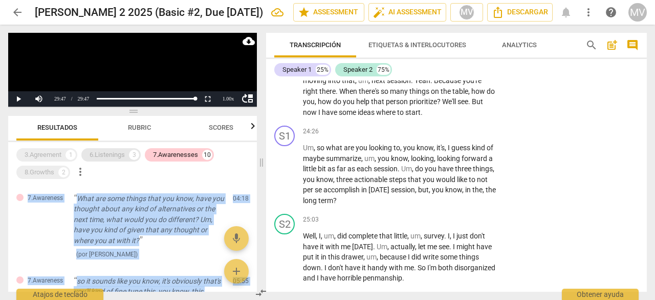
drag, startPoint x: 162, startPoint y: 227, endPoint x: 97, endPoint y: 155, distance: 97.2
click at [97, 155] on div "3.Agreement 1 6.Listenings 3 7.Awarenesses 10 8.Growths 2 more_vert 7.Awareness…" at bounding box center [132, 217] width 249 height 150
copy div "7.Awareness What are some things that you know, have you thought about any kind…"
click at [188, 247] on div "What are some things that you know, have you thought about any kind of alternat…" at bounding box center [149, 226] width 151 height 66
click at [194, 209] on p "What are some things that you know, have you thought about any kind of alternat…" at bounding box center [149, 219] width 151 height 53
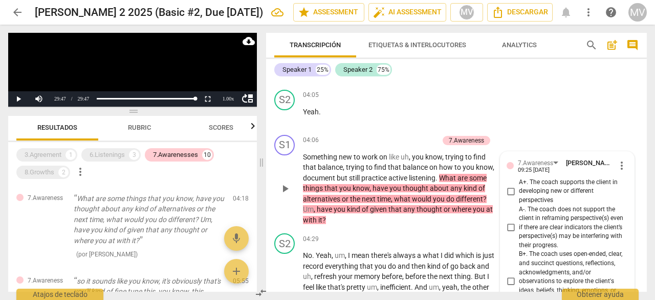
scroll to position [811, 0]
